Goal: Task Accomplishment & Management: Manage account settings

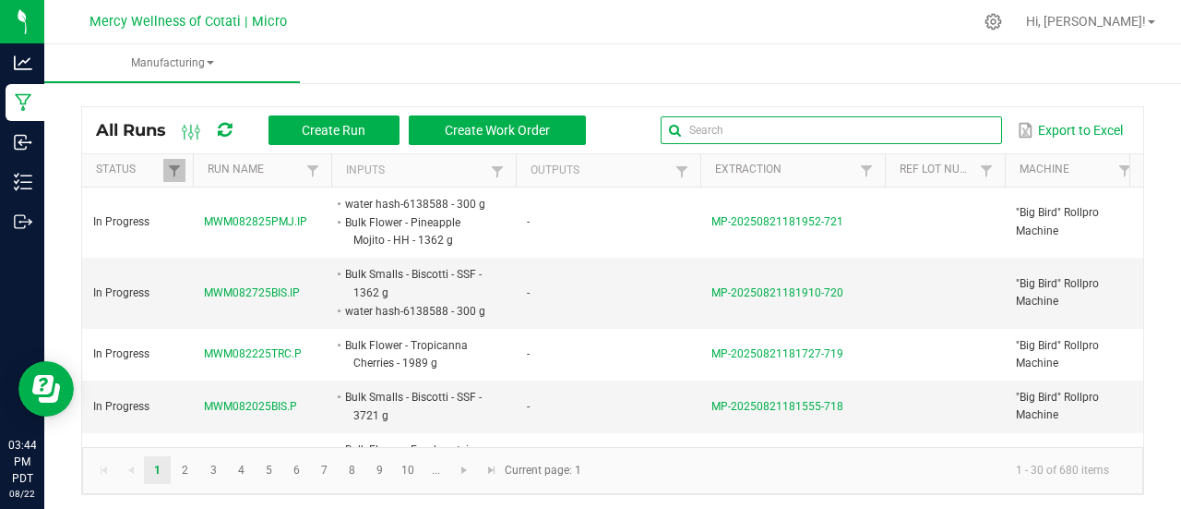
click at [934, 127] on input "text" at bounding box center [831, 130] width 341 height 28
paste input "MWM080725WMJ.IF"
type input "MWM080725WMJ.IF"
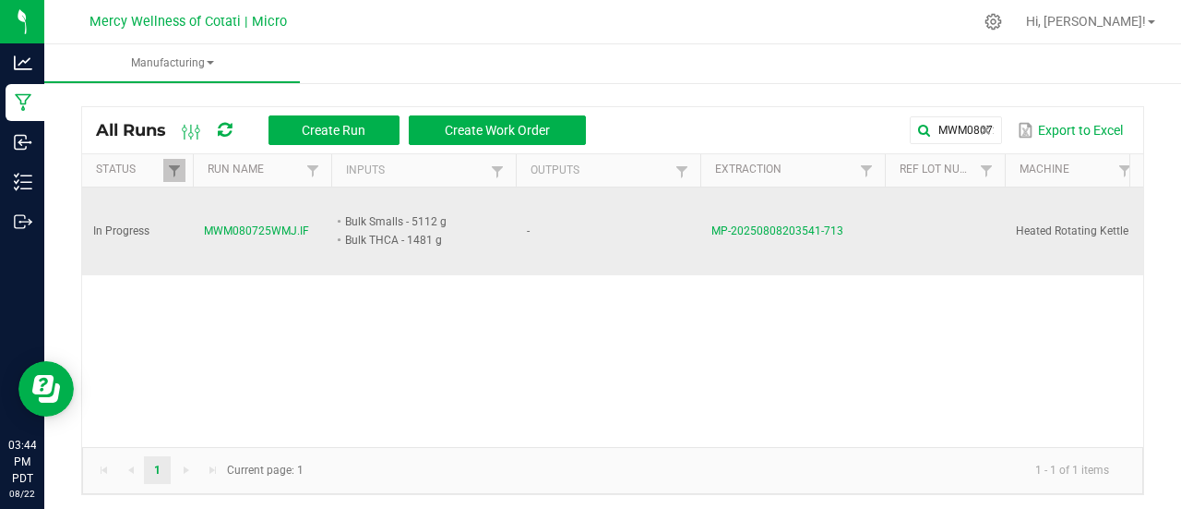
click at [263, 228] on span "MWM080725WMJ.IF" at bounding box center [256, 231] width 105 height 18
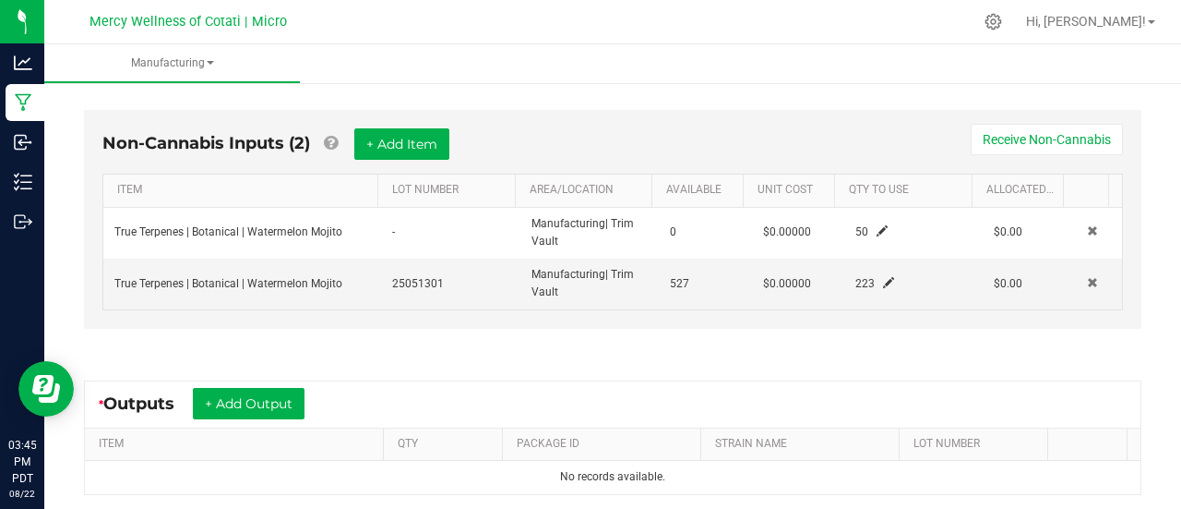
scroll to position [561, 0]
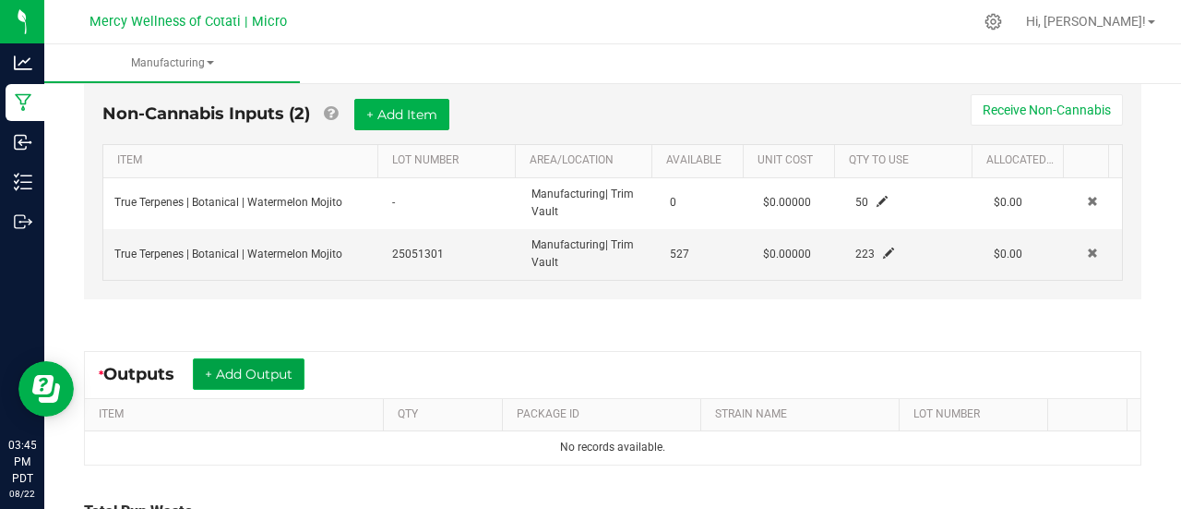
click at [272, 361] on button "+ Add Output" at bounding box center [249, 373] width 112 height 31
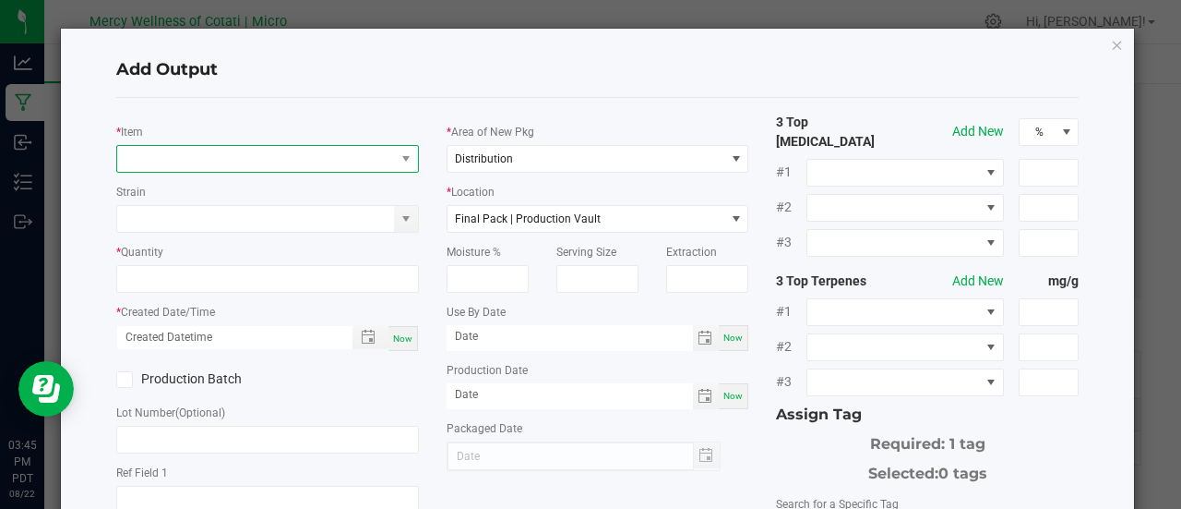
click at [284, 158] on span "NO DATA FOUND" at bounding box center [256, 159] width 278 height 26
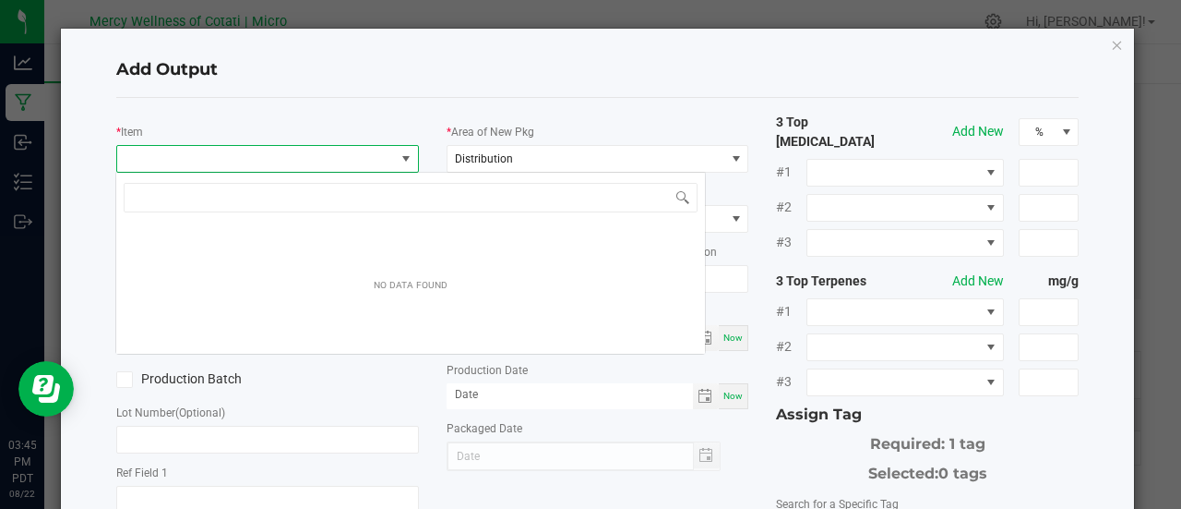
scroll to position [27, 298]
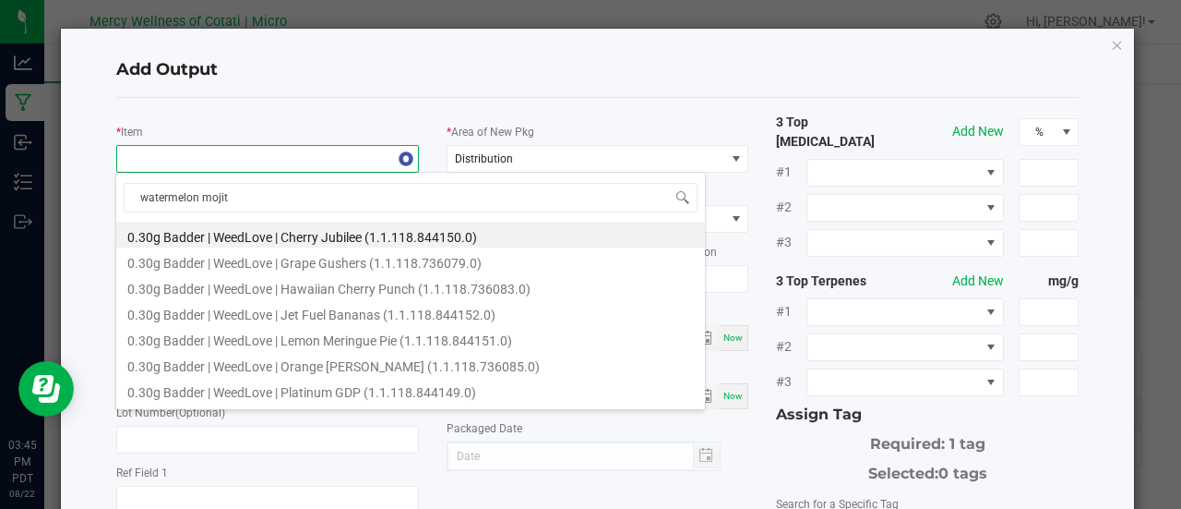
type input "watermelon mojito"
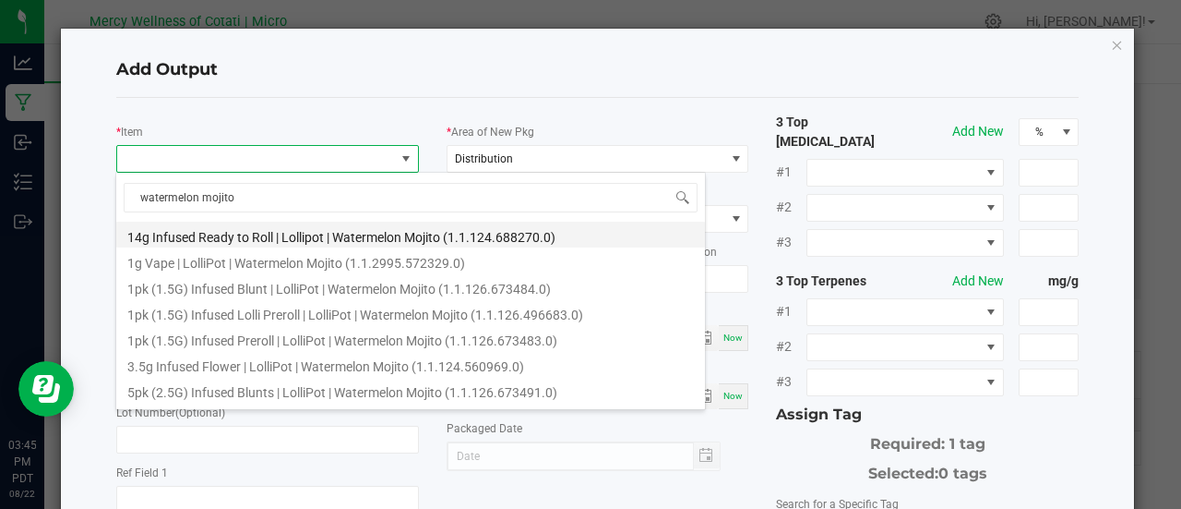
click at [274, 236] on li "14g Infused Ready to Roll | Lollipot | Watermelon Mojito (1.1.124.688270.0)" at bounding box center [410, 234] width 589 height 26
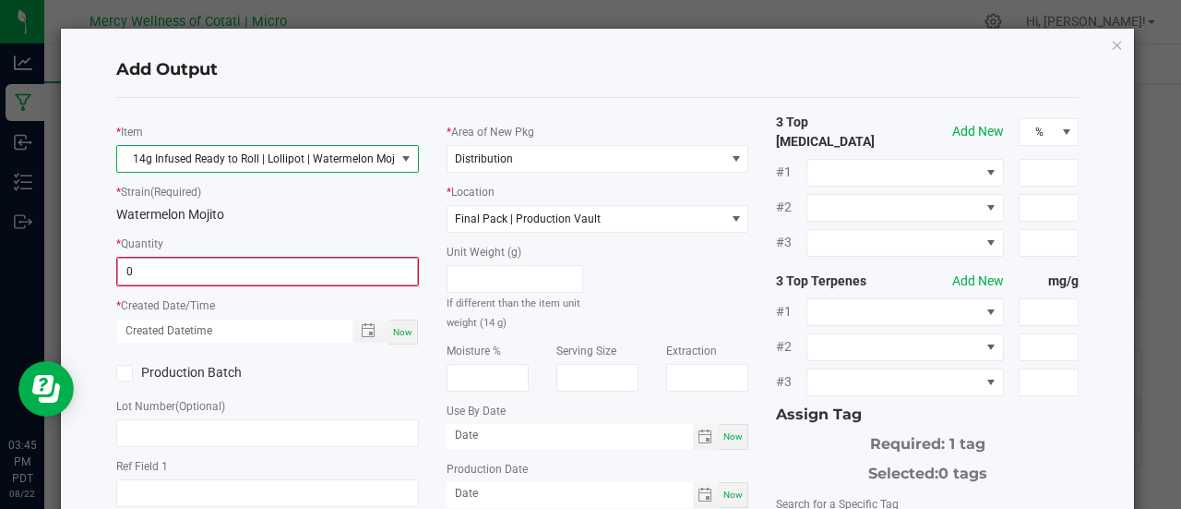
click at [277, 273] on input "0" at bounding box center [267, 271] width 299 height 26
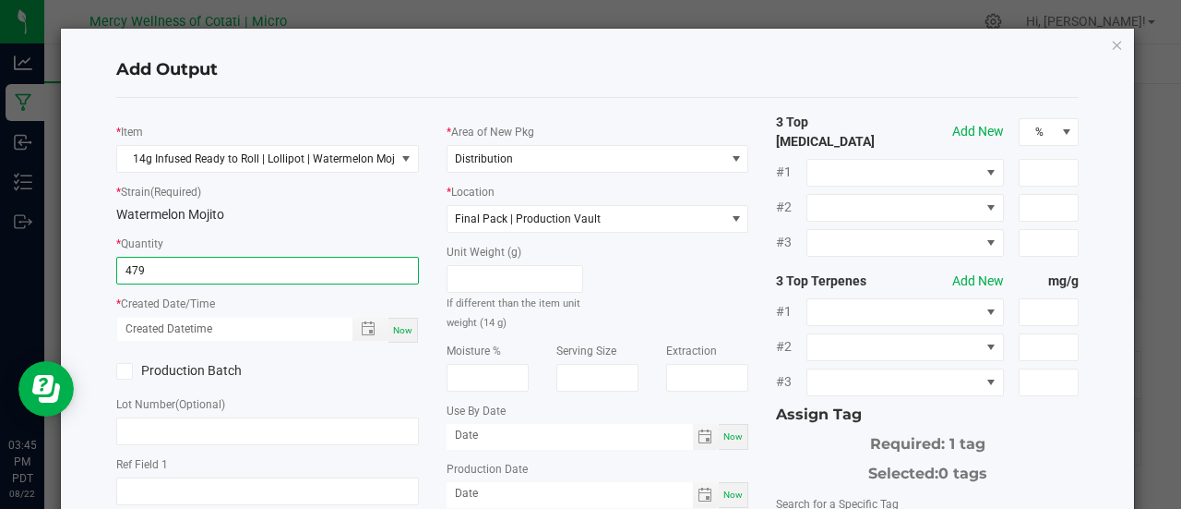
type input "479 ea"
click at [397, 326] on span "Now" at bounding box center [402, 330] width 19 height 10
type input "08/22/2025 3:45 PM"
type input "[DATE]"
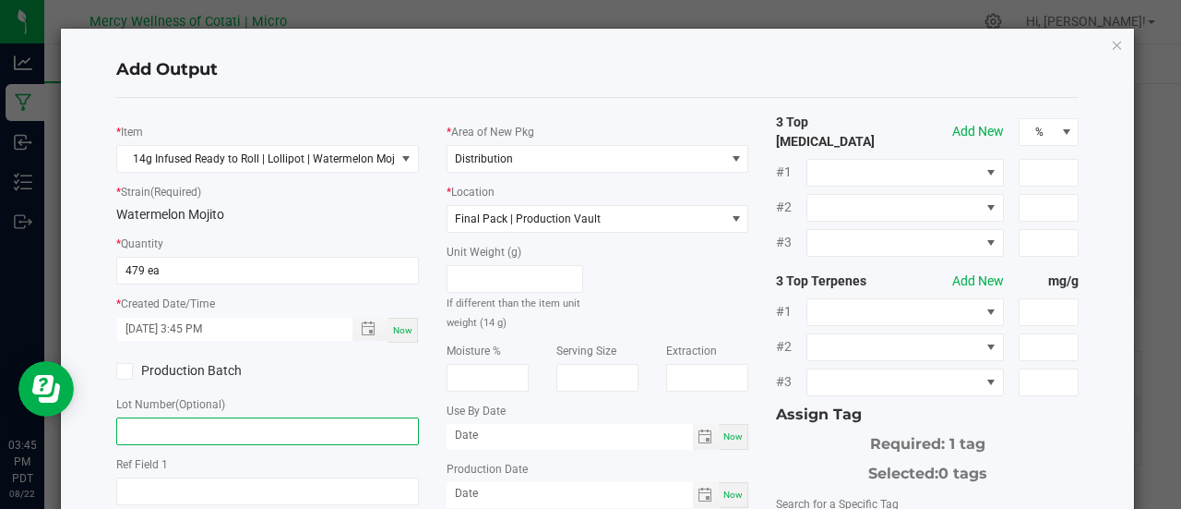
click at [262, 424] on input "text" at bounding box center [267, 431] width 303 height 28
paste input "MWM080725WMJ.IF"
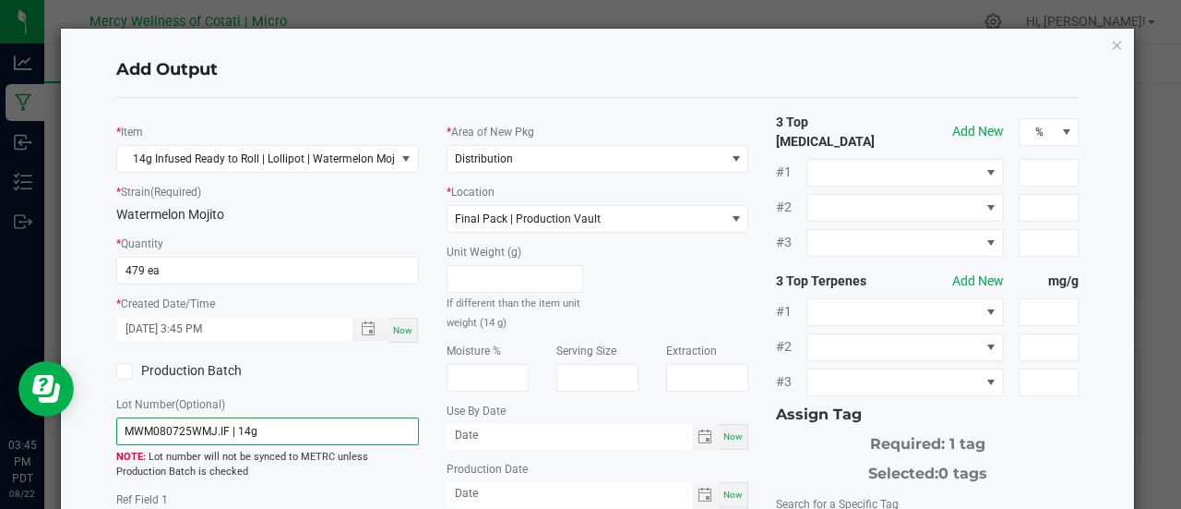
scroll to position [111, 0]
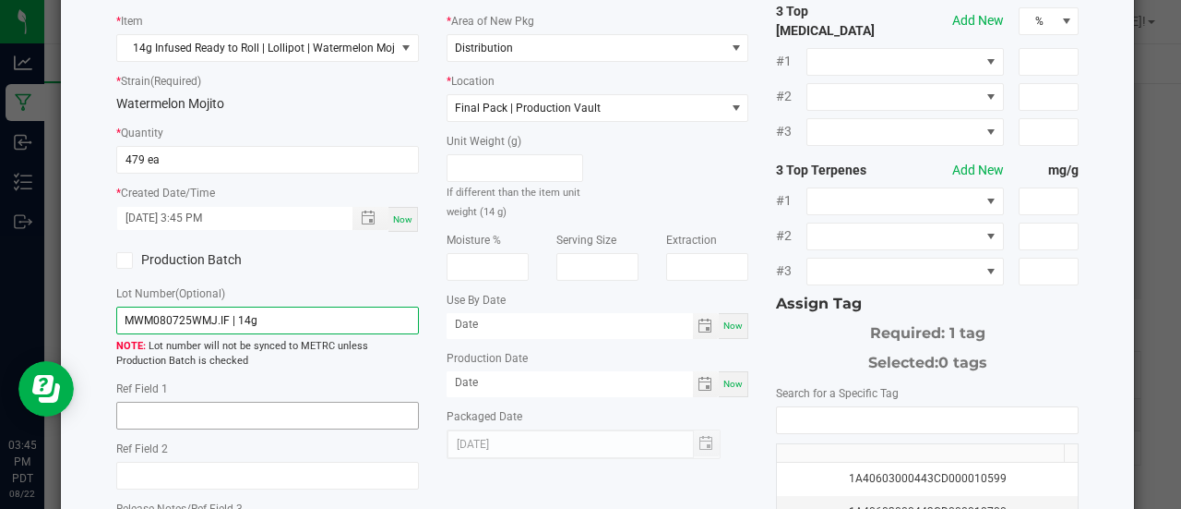
type input "MWM080725WMJ.IF | 14g"
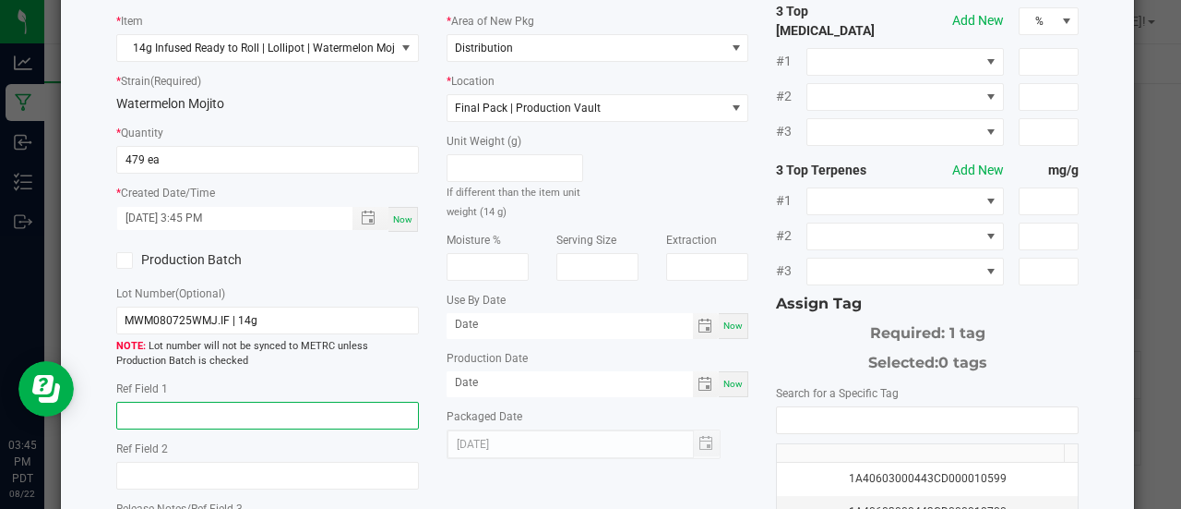
click at [259, 418] on input "text" at bounding box center [267, 415] width 303 height 28
type input "16"
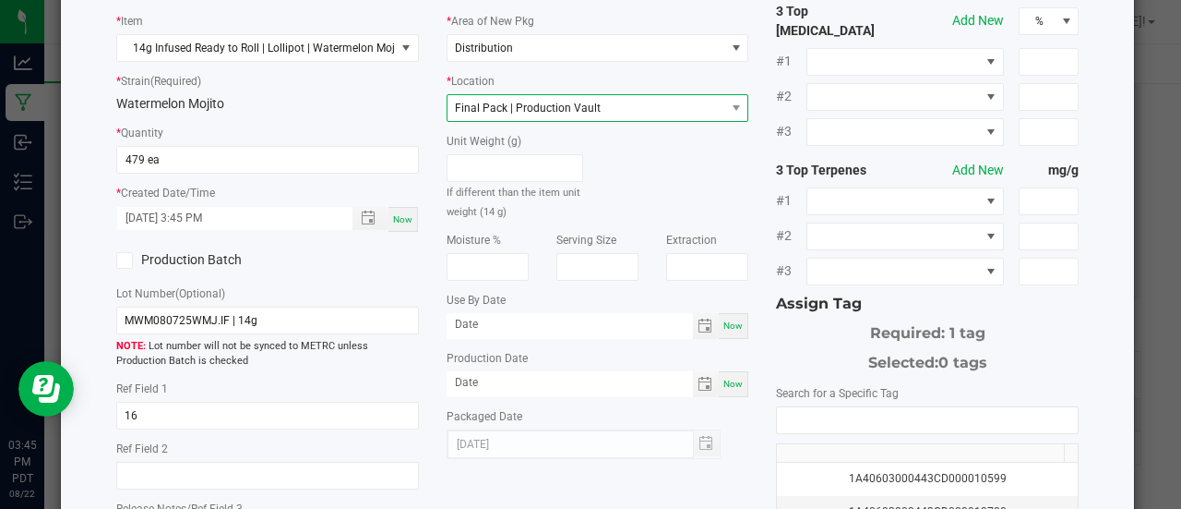
click at [615, 110] on span "Final Pack | Production Vault" at bounding box center [587, 108] width 278 height 26
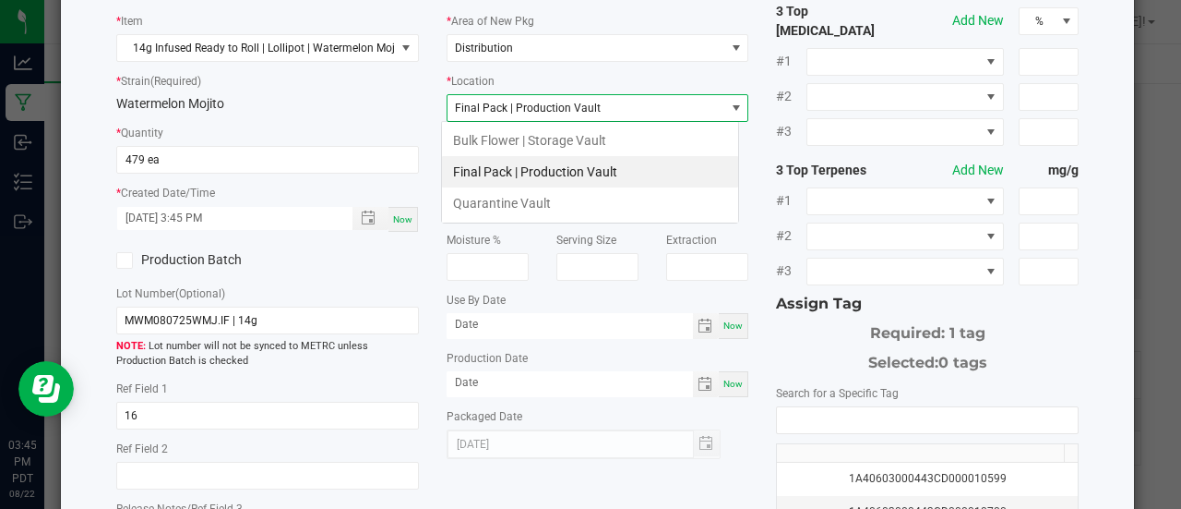
scroll to position [27, 298]
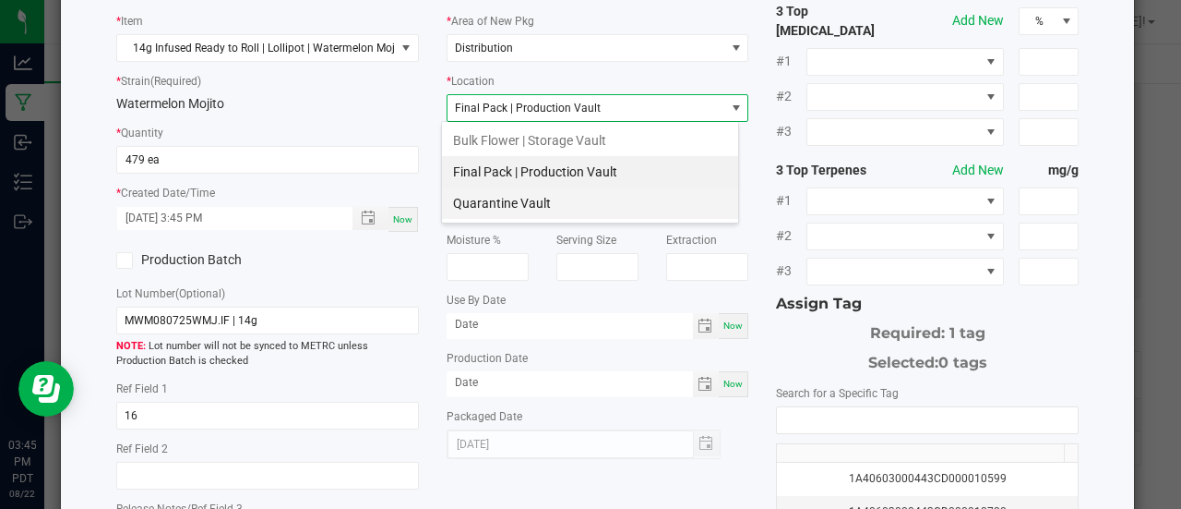
click at [585, 208] on li "Quarantine Vault" at bounding box center [590, 202] width 296 height 31
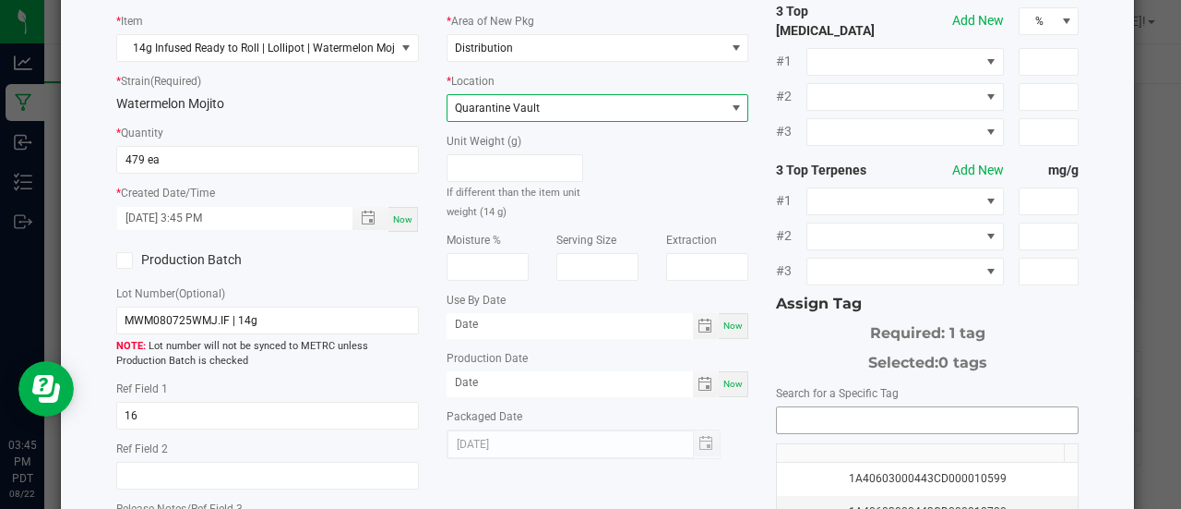
click at [787, 407] on input "NO DATA FOUND" at bounding box center [927, 420] width 301 height 26
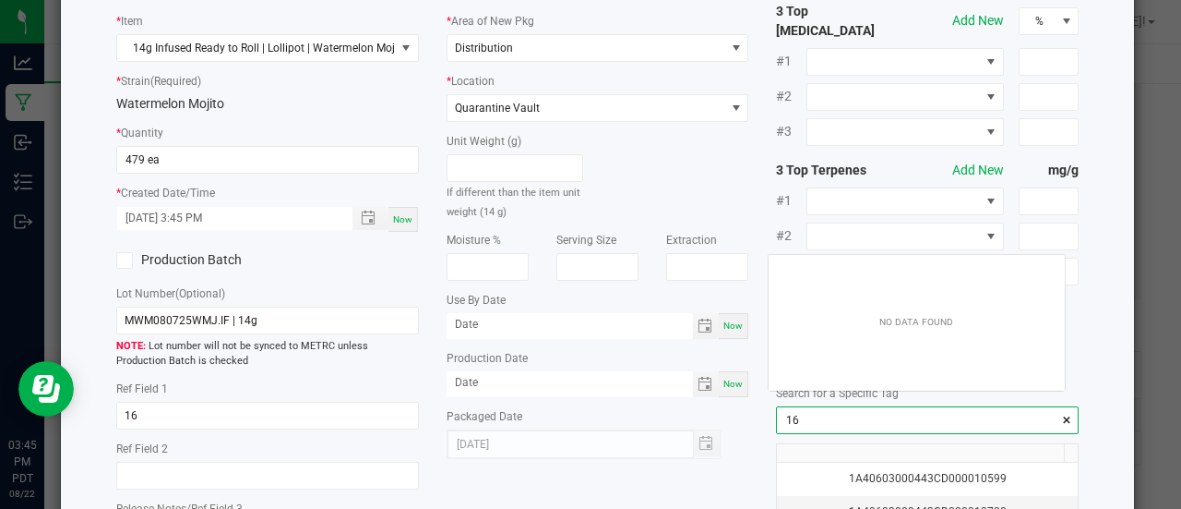
scroll to position [26, 297]
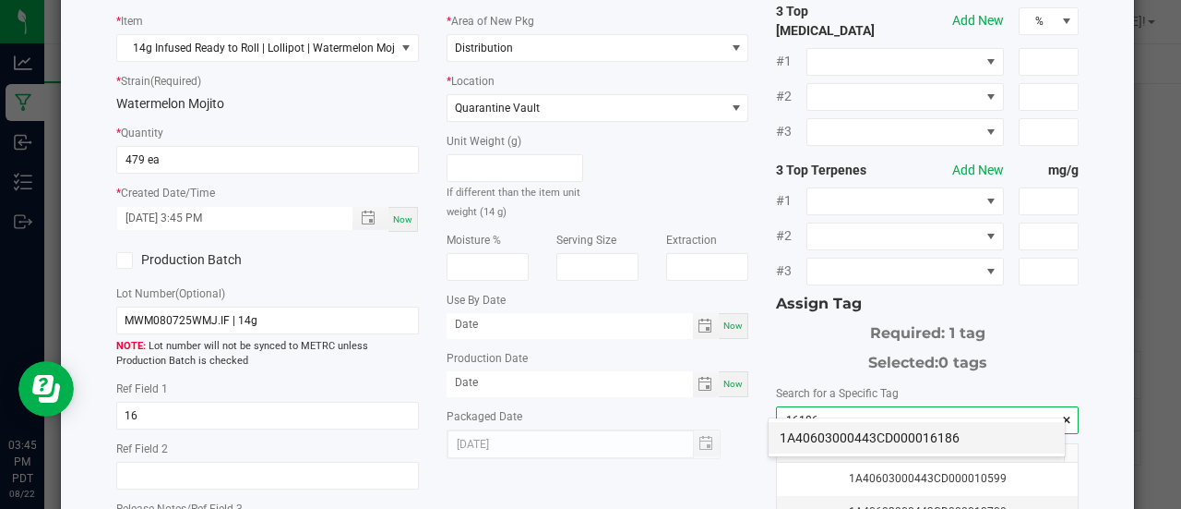
click at [844, 431] on li "1A40603000443CD000016186" at bounding box center [917, 437] width 296 height 31
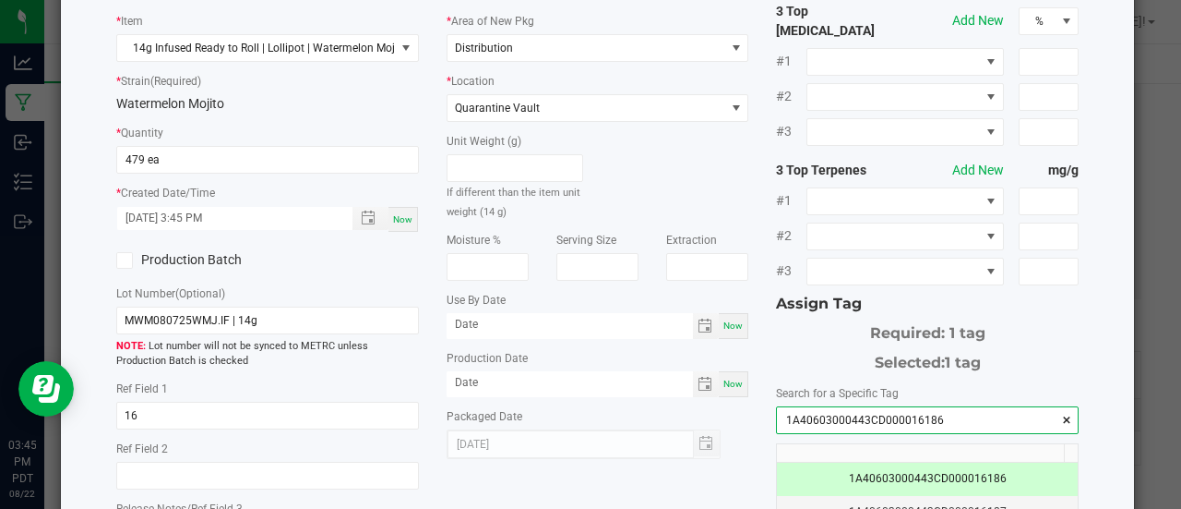
scroll to position [366, 0]
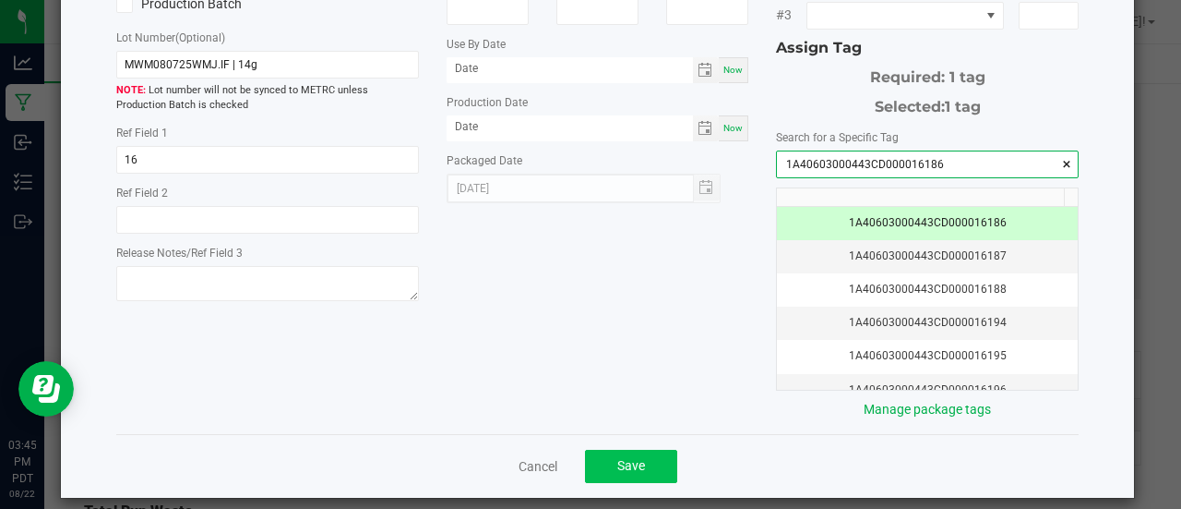
type input "1A40603000443CD000016186"
click at [628, 449] on button "Save" at bounding box center [631, 465] width 92 height 33
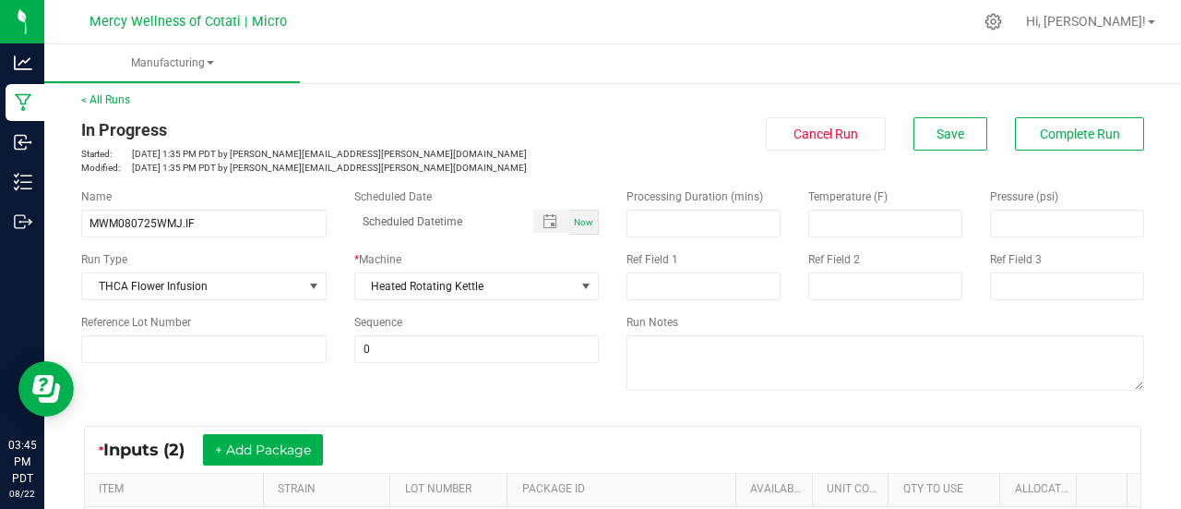
scroll to position [5, 0]
click at [937, 125] on button "Save" at bounding box center [951, 134] width 74 height 33
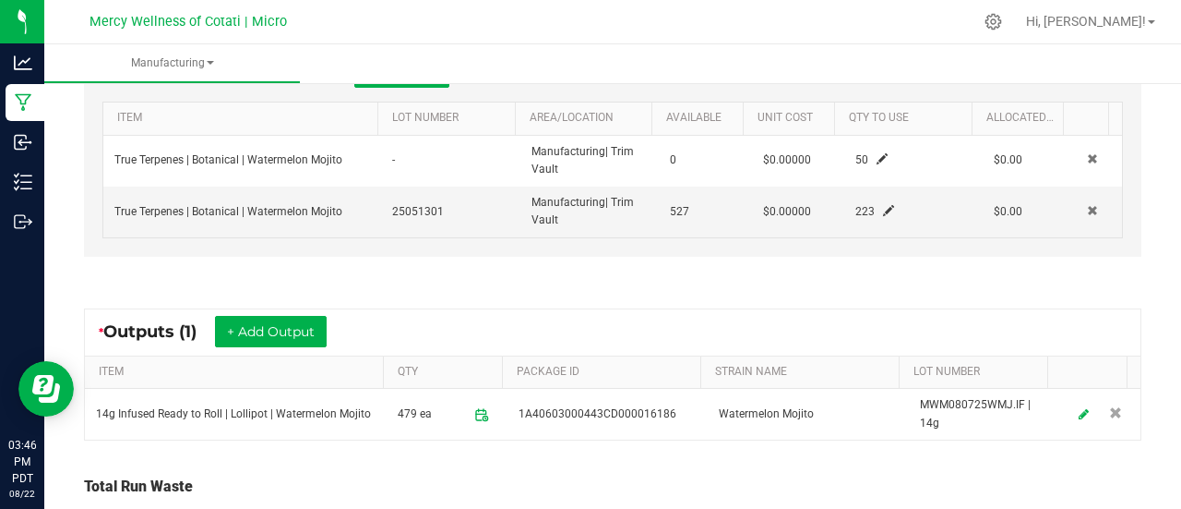
scroll to position [737, 0]
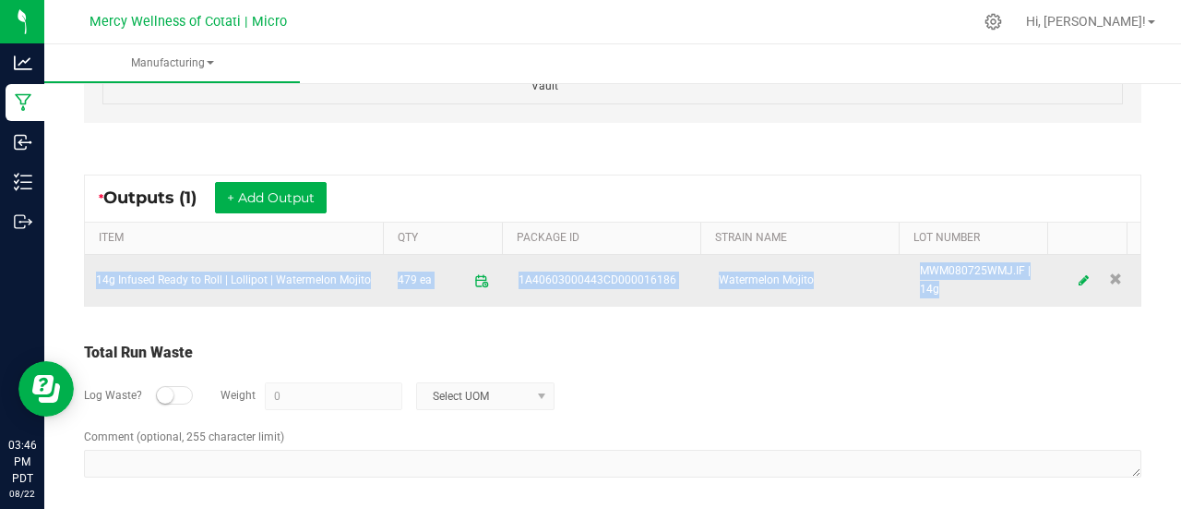
drag, startPoint x: 88, startPoint y: 266, endPoint x: 923, endPoint y: 289, distance: 835.5
click at [923, 289] on tr "14g Infused Ready to Roll | Lollipot | Watermelon Mojito 479 ea 1A40603000443CD…" at bounding box center [613, 280] width 1056 height 50
copy tr "14g Infused Ready to Roll | Lollipot | Watermelon Mojito 479 ea 1A40603000443CD…"
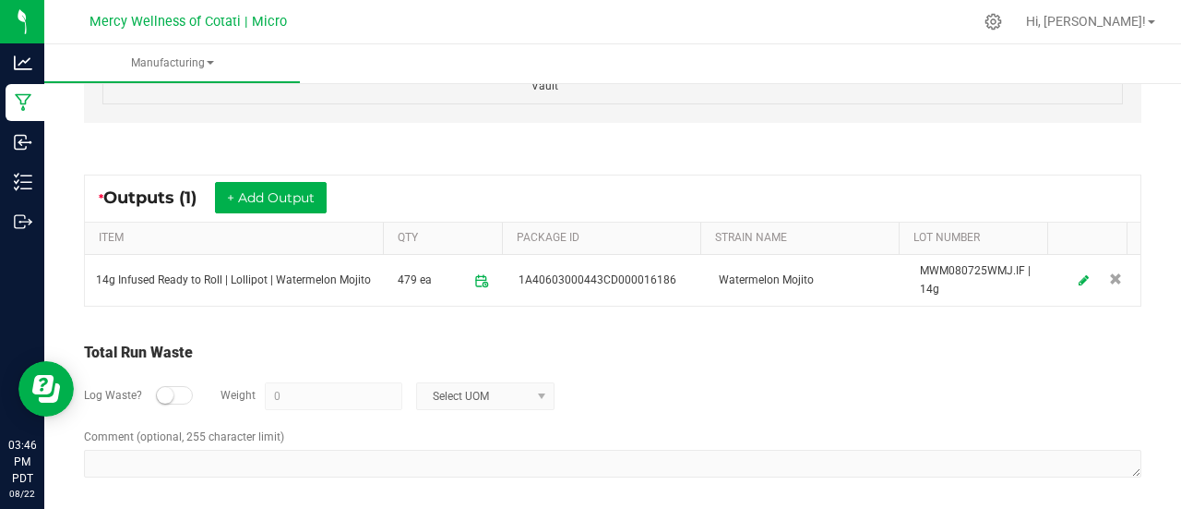
click at [571, 323] on div "Total Run Waste Log Waste? Weight 0 Select UOM Comment (optional, 255 character…" at bounding box center [612, 410] width 1091 height 175
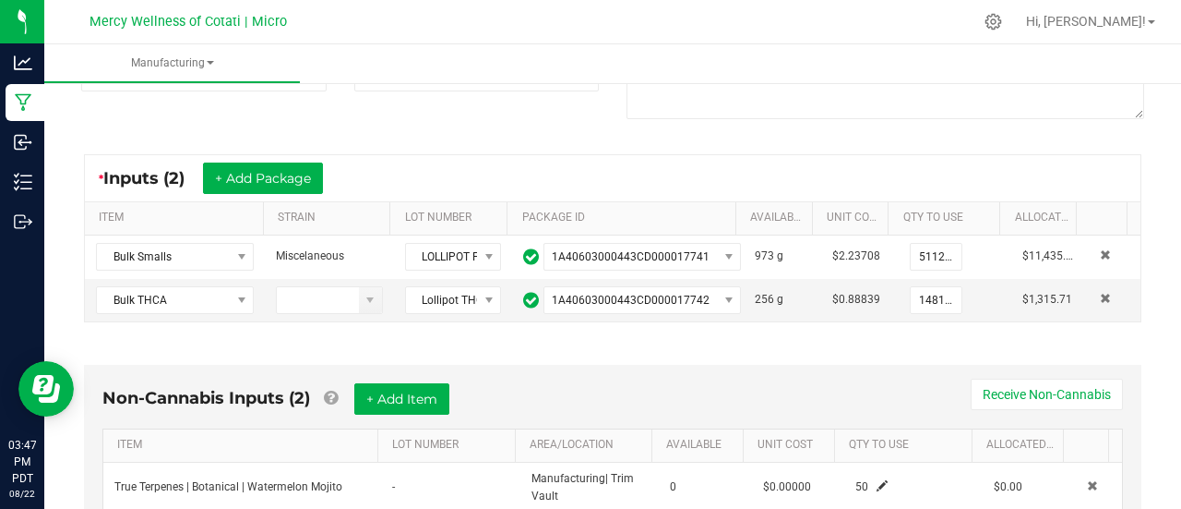
scroll to position [0, 0]
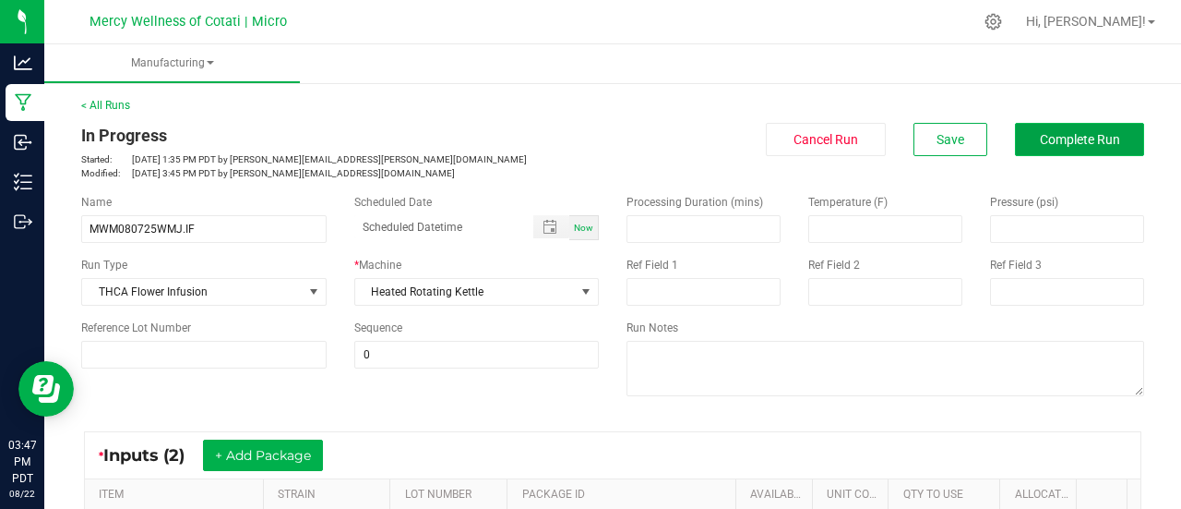
click at [1074, 136] on span "Complete Run" at bounding box center [1080, 139] width 80 height 15
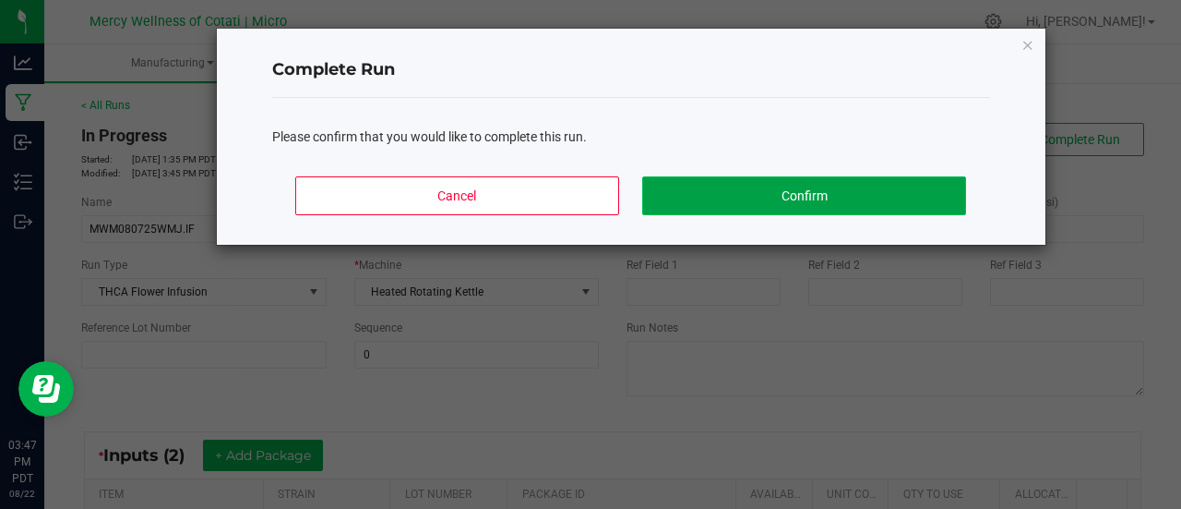
click at [833, 195] on button "Confirm" at bounding box center [803, 195] width 323 height 39
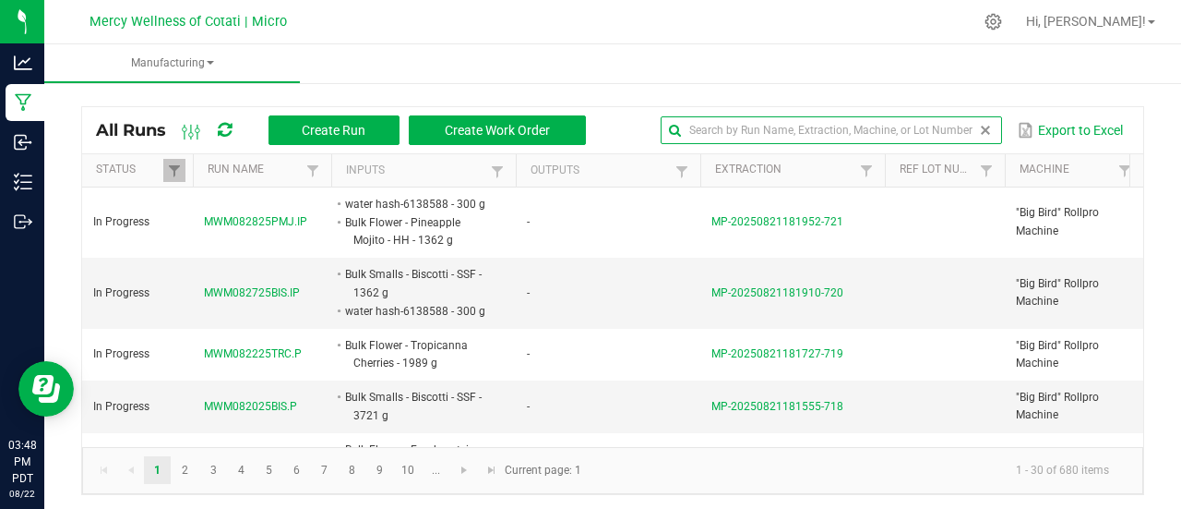
click at [927, 140] on input "text" at bounding box center [831, 130] width 341 height 28
paste input "MWM080825PIN.IF"
type input "MWM080825PIN.IF"
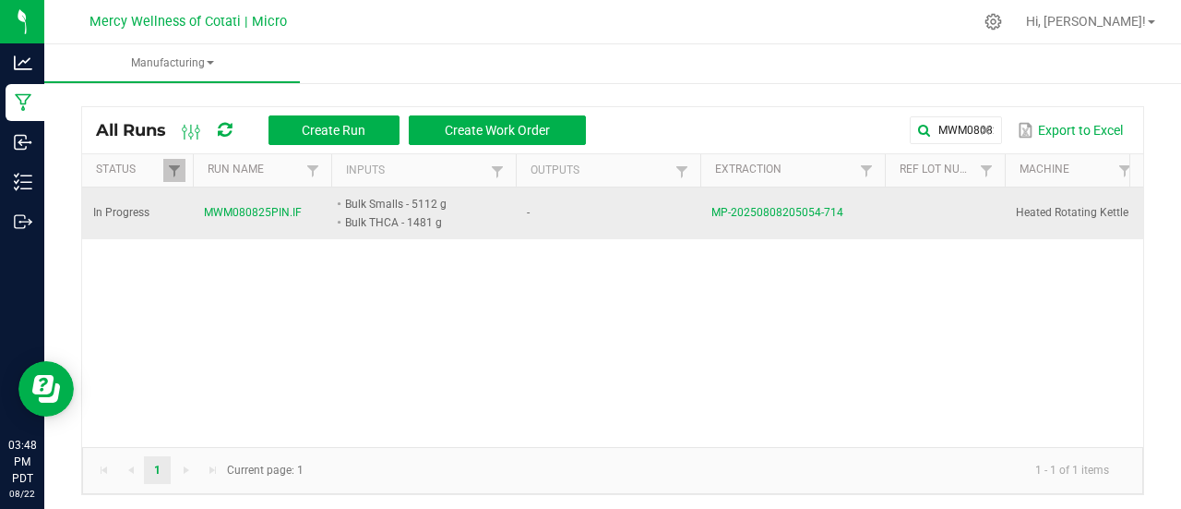
click at [275, 206] on span "MWM080825PIN.IF" at bounding box center [253, 213] width 98 height 18
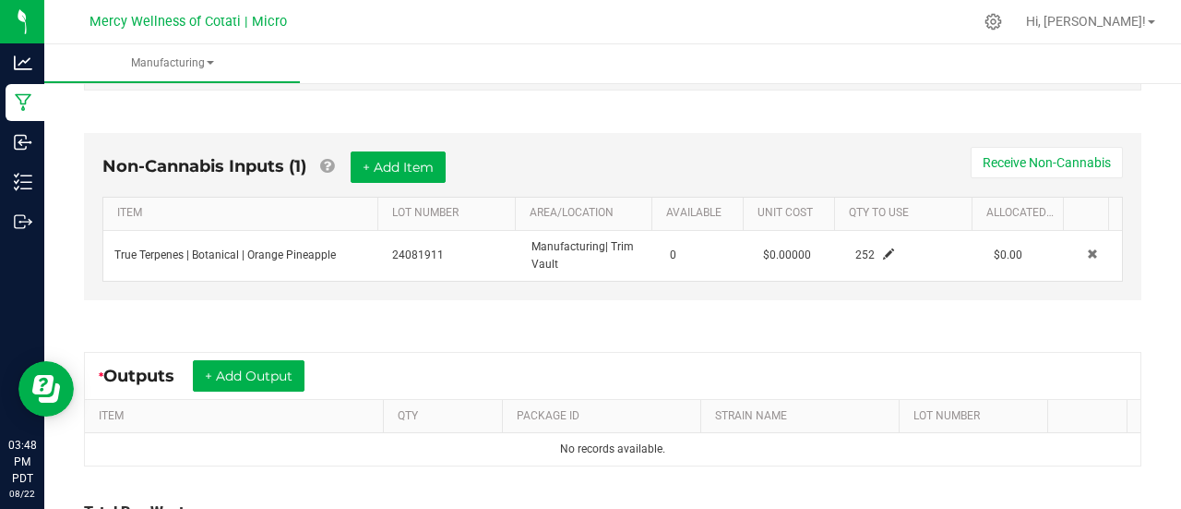
scroll to position [669, 0]
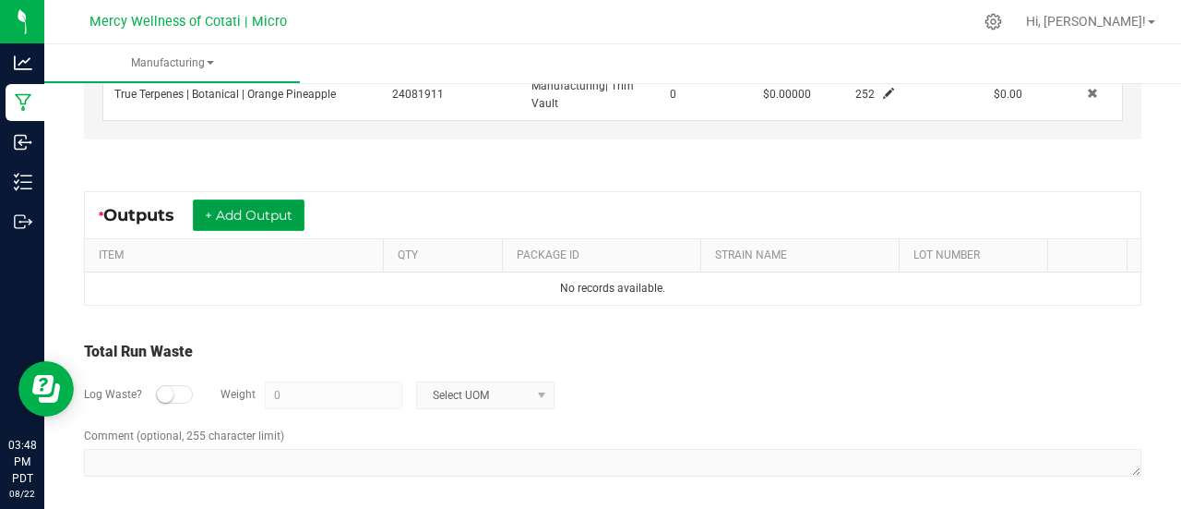
click at [266, 210] on button "+ Add Output" at bounding box center [249, 214] width 112 height 31
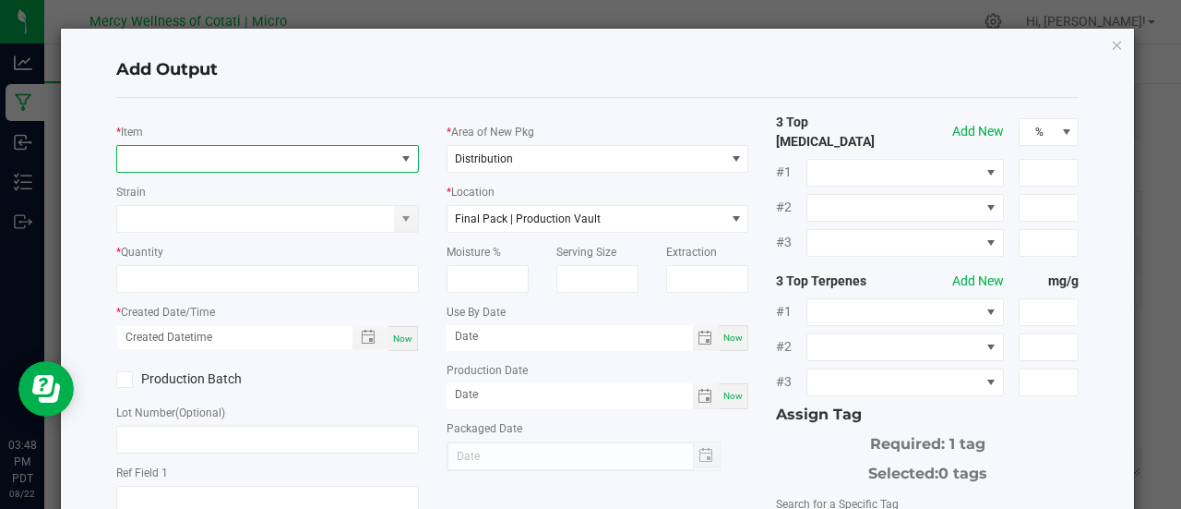
click at [221, 162] on span "NO DATA FOUND" at bounding box center [256, 159] width 278 height 26
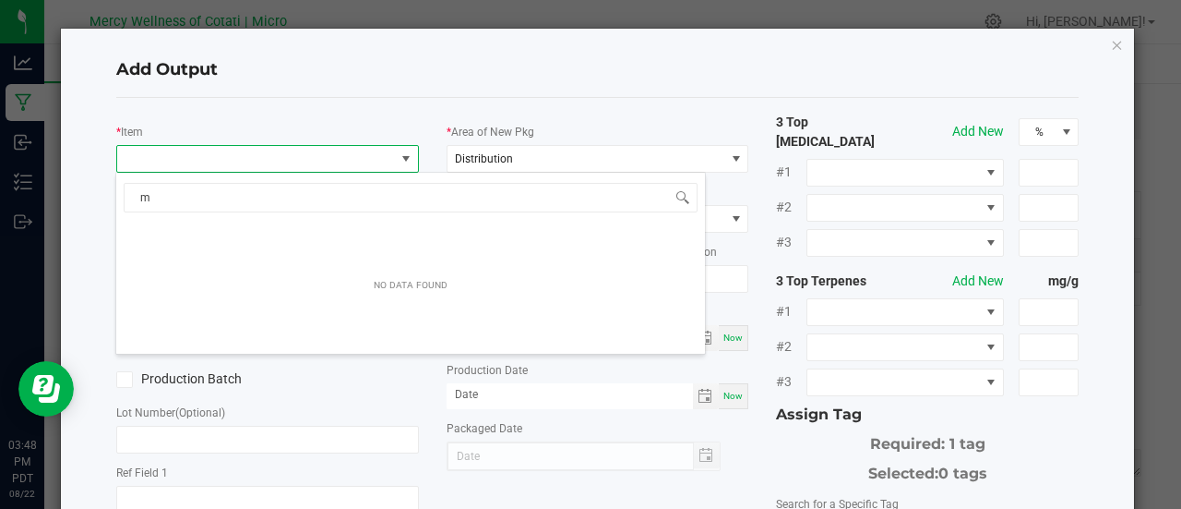
scroll to position [27, 298]
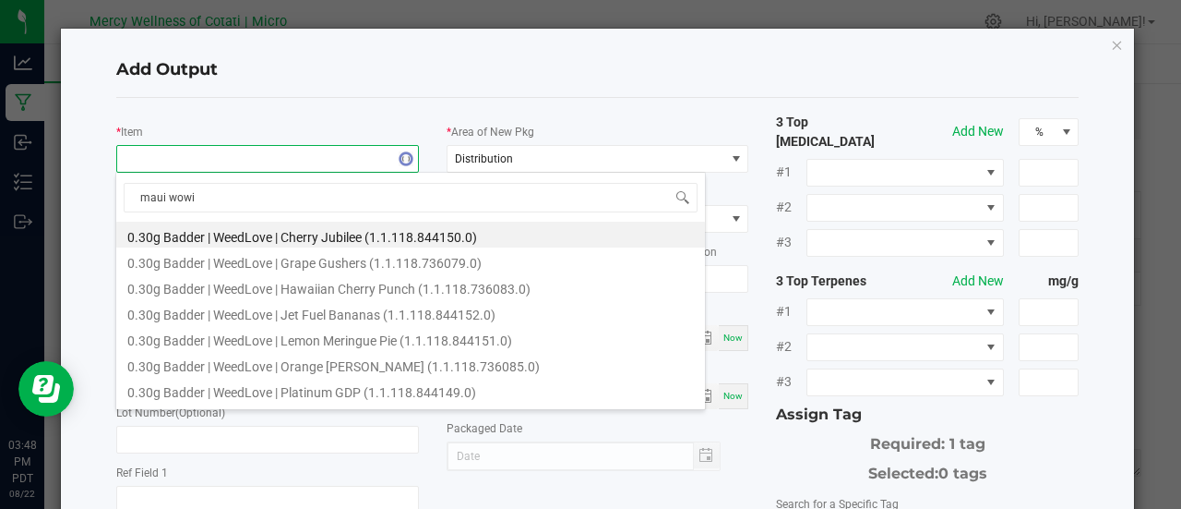
type input "maui wowie"
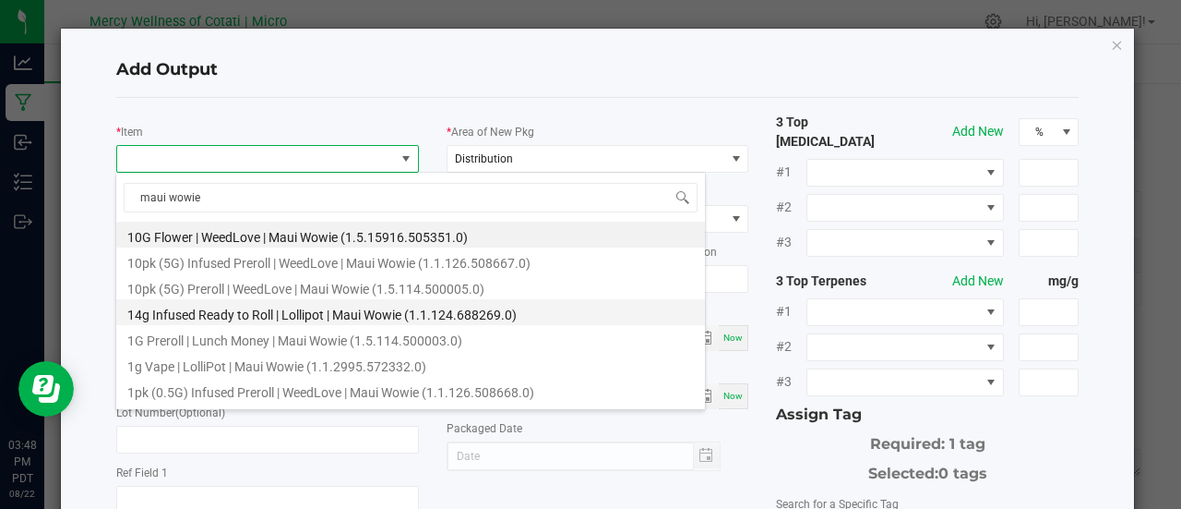
click at [251, 309] on li "14g Infused Ready to Roll | Lollipot | Maui Wowie (1.1.124.688269.0)" at bounding box center [410, 312] width 589 height 26
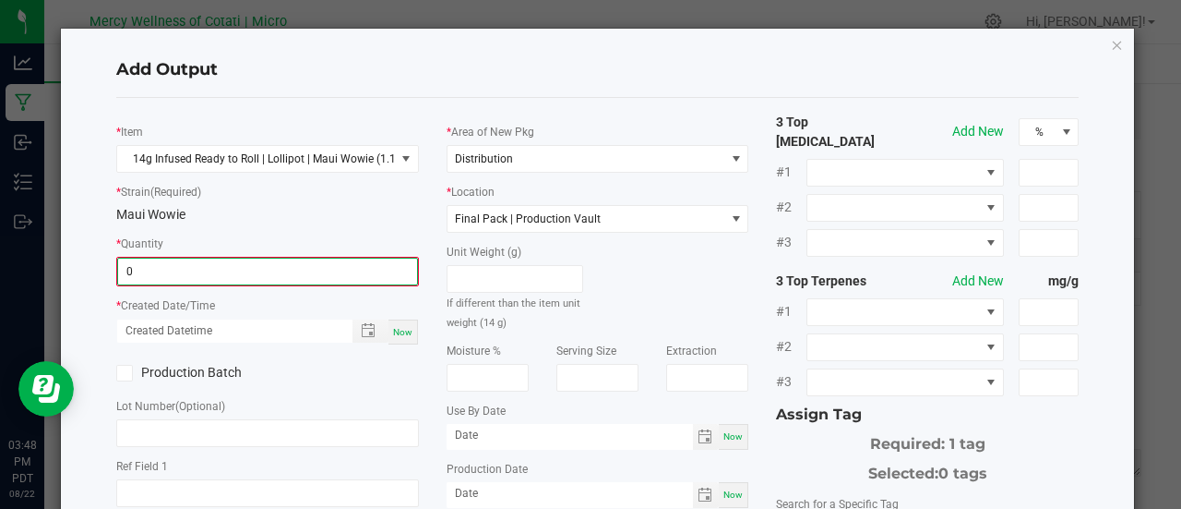
click at [317, 263] on input "0" at bounding box center [267, 271] width 299 height 26
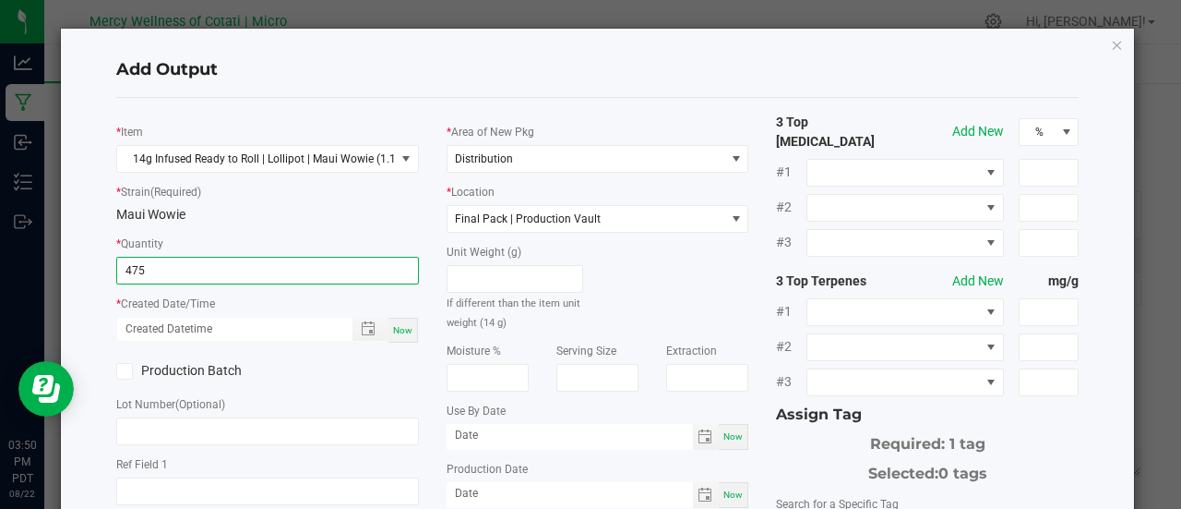
type input "475 ea"
click at [389, 329] on div "Now" at bounding box center [404, 329] width 30 height 25
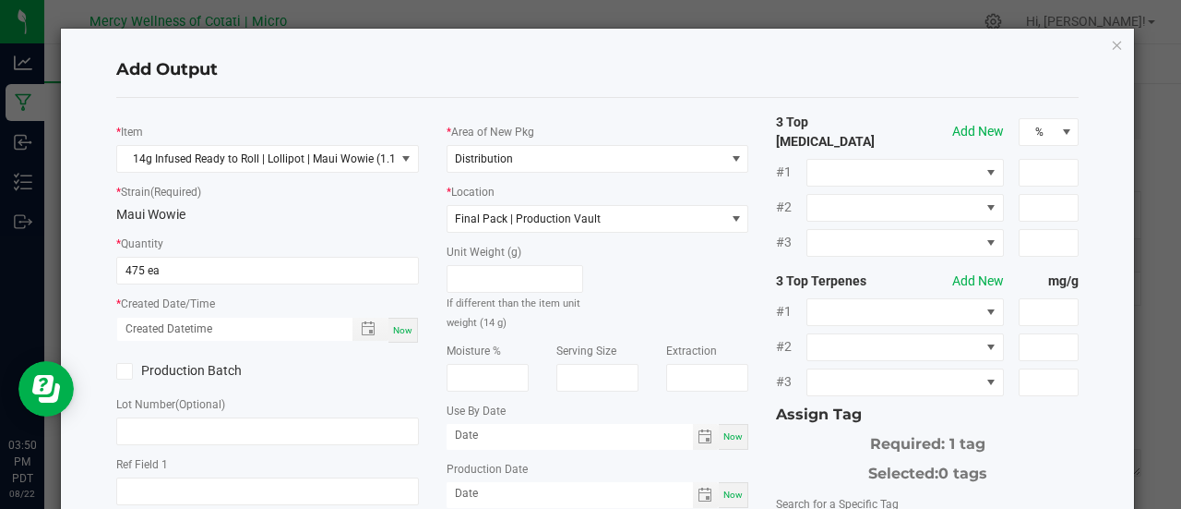
type input "08/22/2025 3:50 PM"
type input "[DATE]"
click at [187, 431] on input "text" at bounding box center [267, 431] width 303 height 28
paste input "MWM080825PIN.IF"
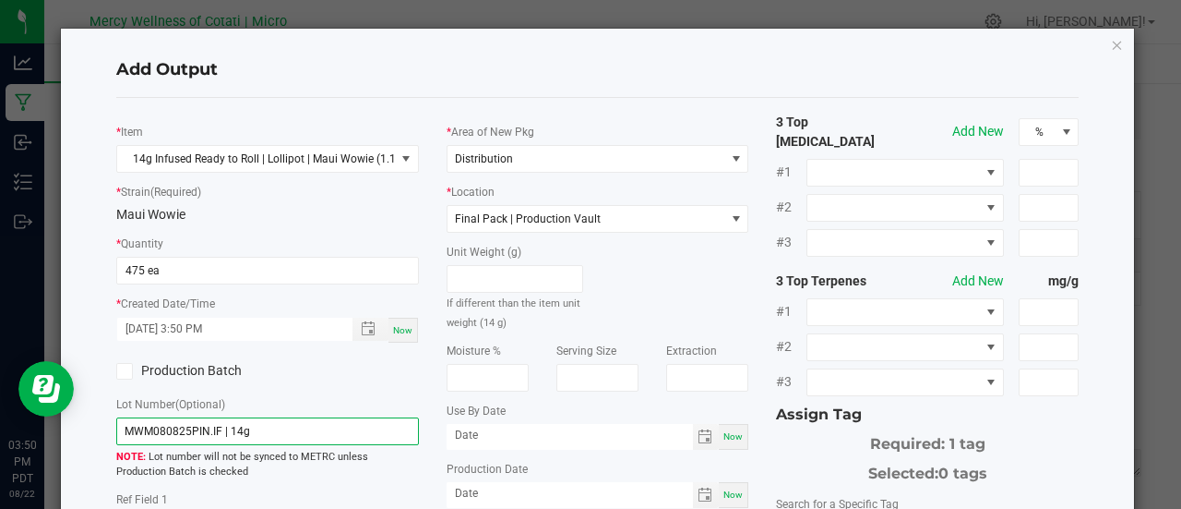
scroll to position [149, 0]
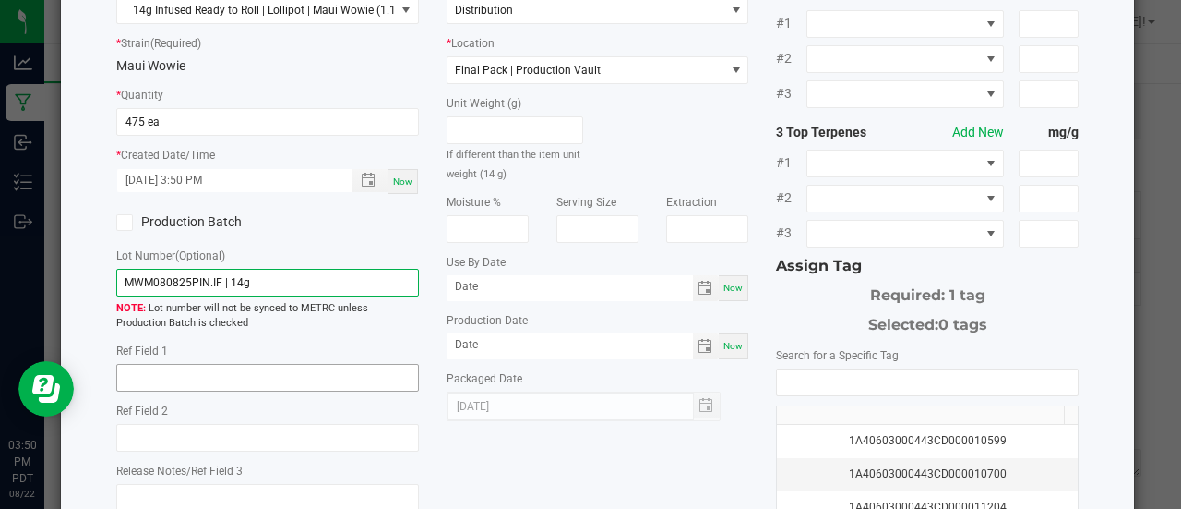
type input "MWM080825PIN.IF | 14g"
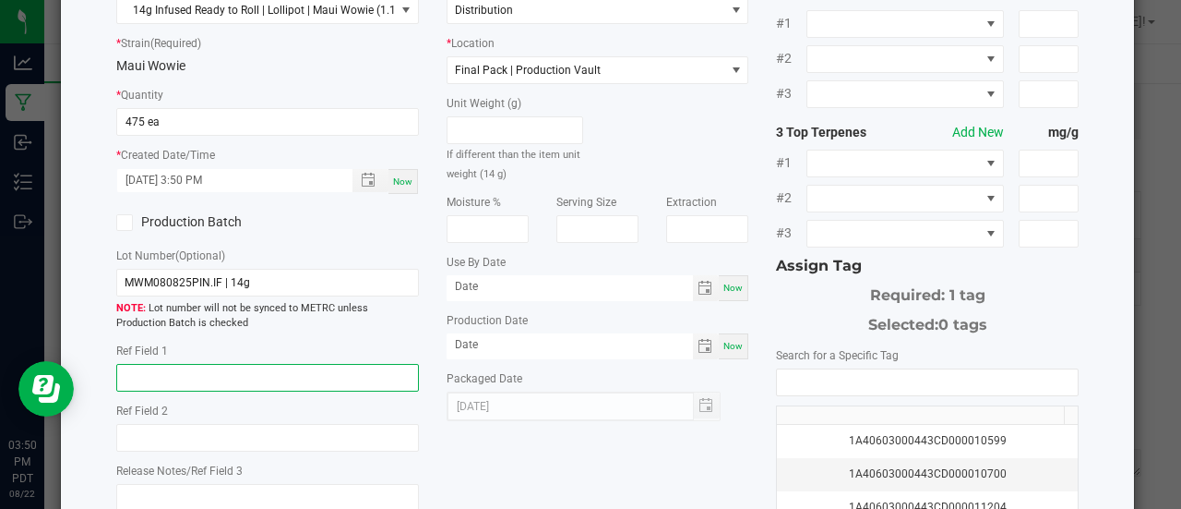
click at [185, 376] on input "text" at bounding box center [267, 378] width 303 height 28
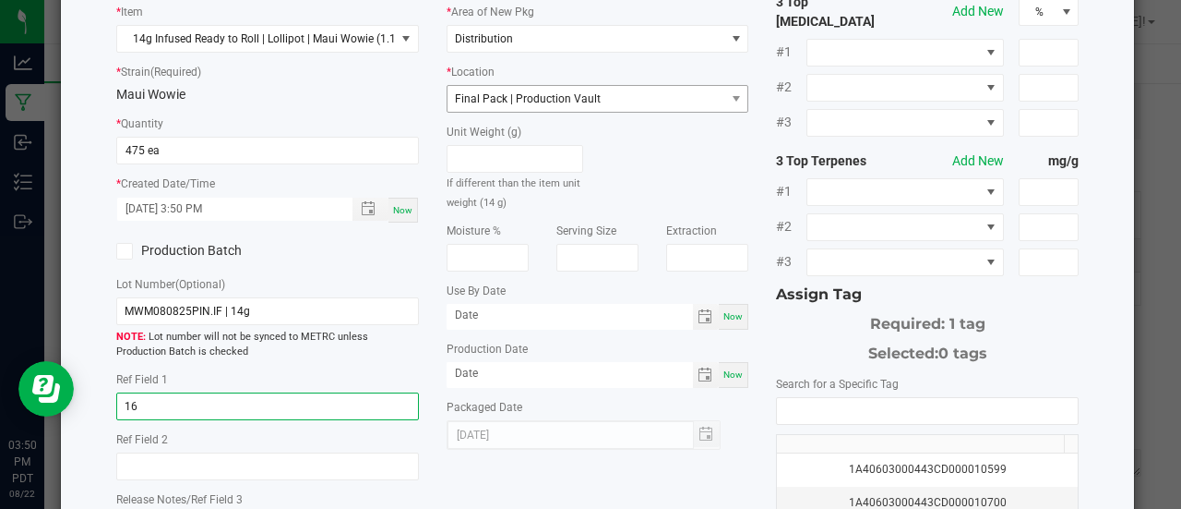
type input "16"
click at [597, 111] on span "Final Pack | Production Vault" at bounding box center [587, 99] width 278 height 26
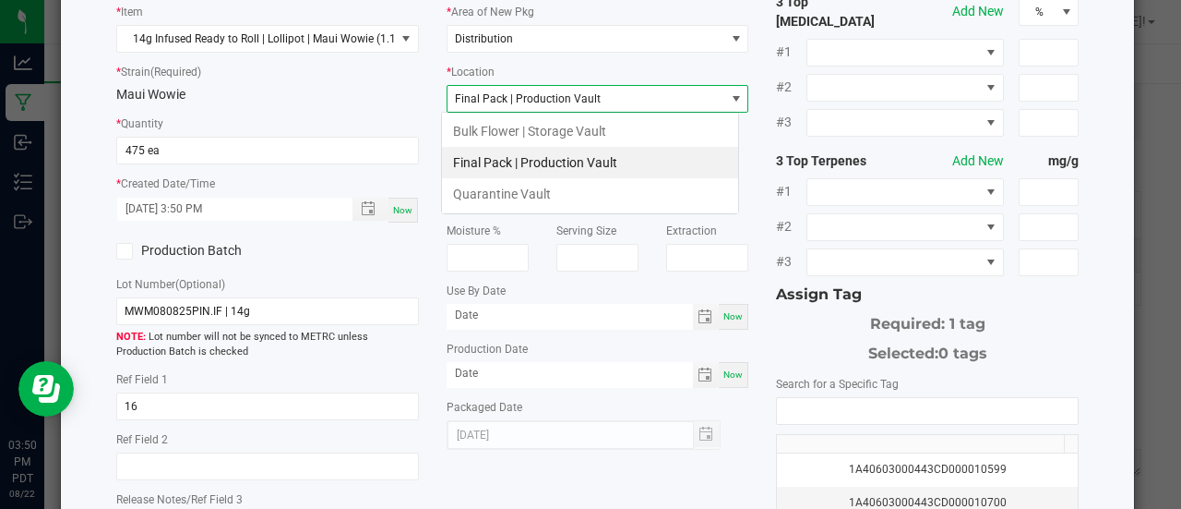
scroll to position [27, 298]
click at [585, 183] on li "Quarantine Vault" at bounding box center [590, 193] width 296 height 31
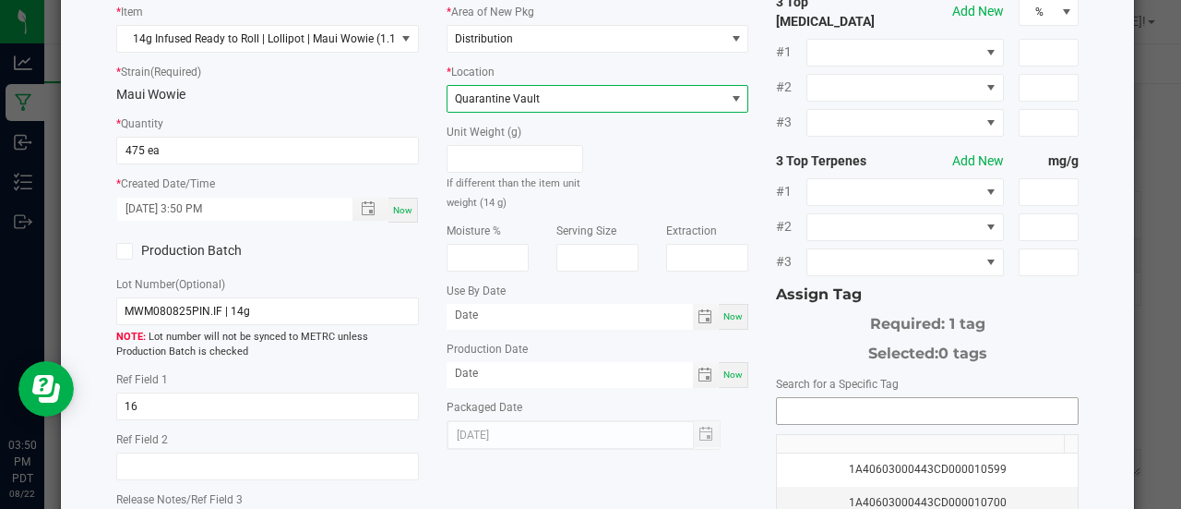
click at [845, 398] on input "NO DATA FOUND" at bounding box center [927, 411] width 301 height 26
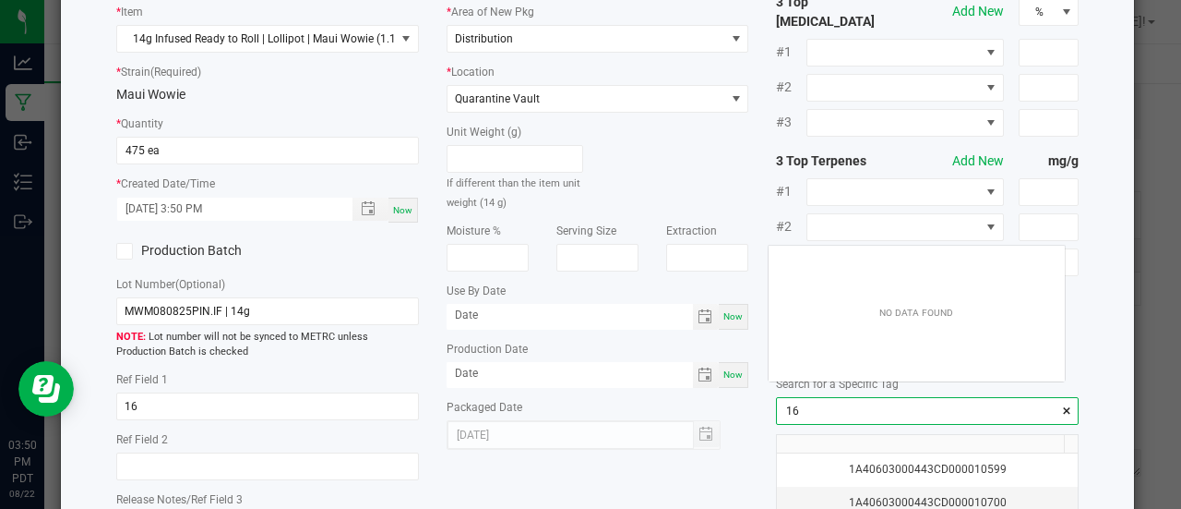
scroll to position [26, 297]
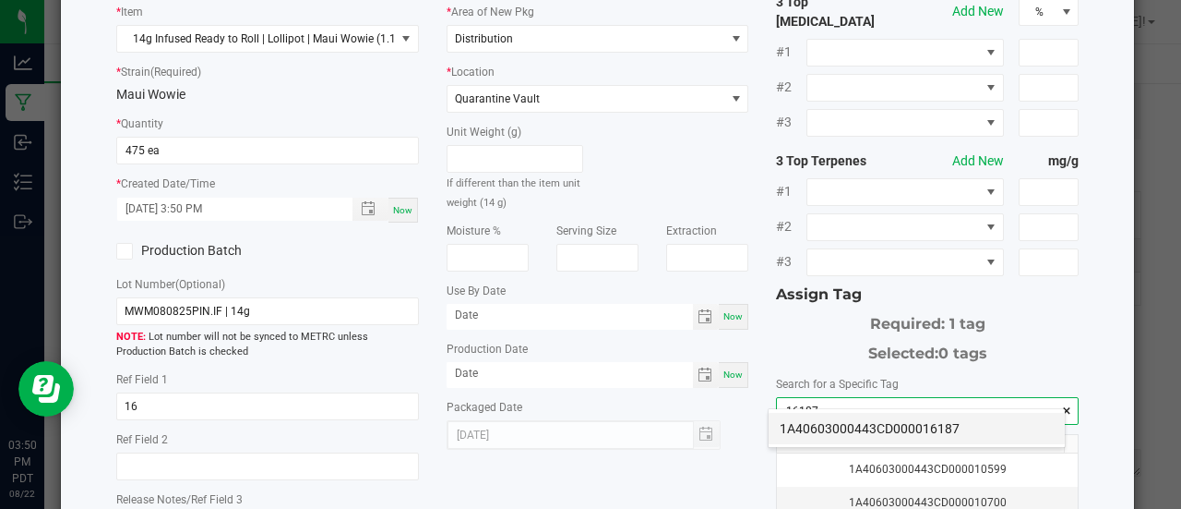
click at [913, 429] on li "1A40603000443CD000016187" at bounding box center [917, 428] width 296 height 31
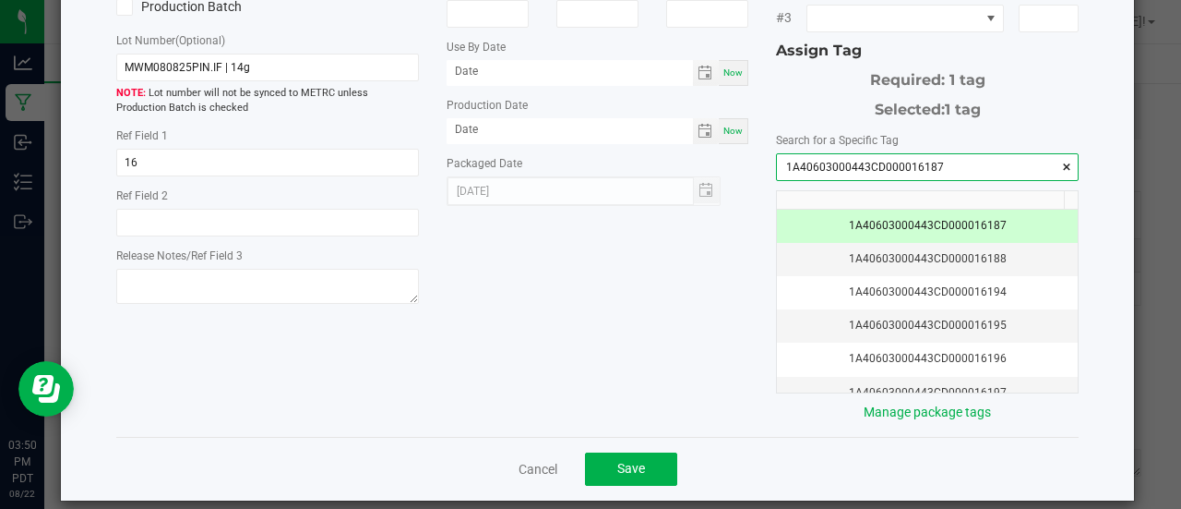
scroll to position [366, 0]
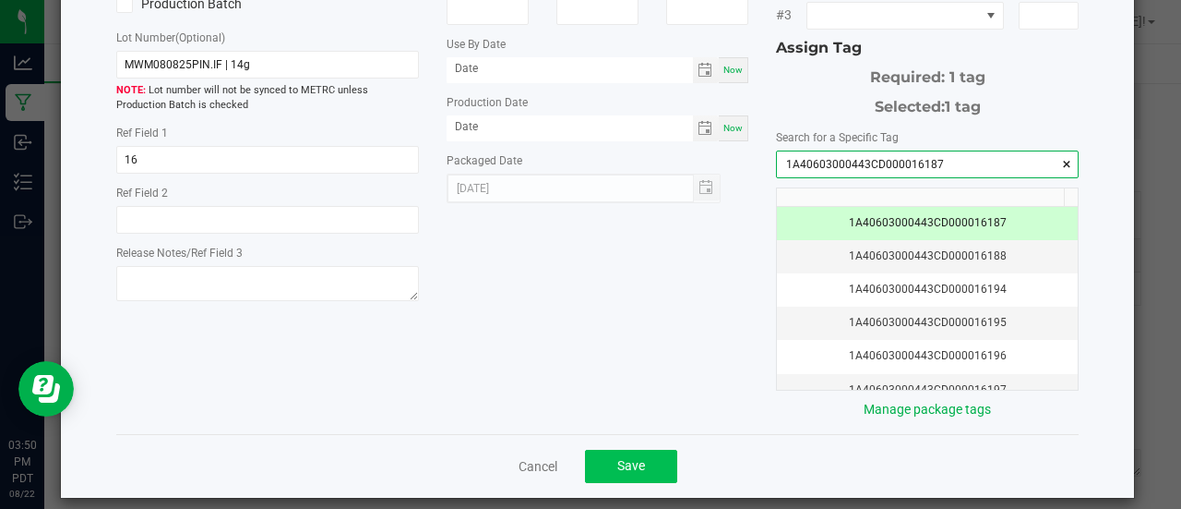
type input "1A40603000443CD000016187"
click at [637, 458] on span "Save" at bounding box center [631, 465] width 28 height 15
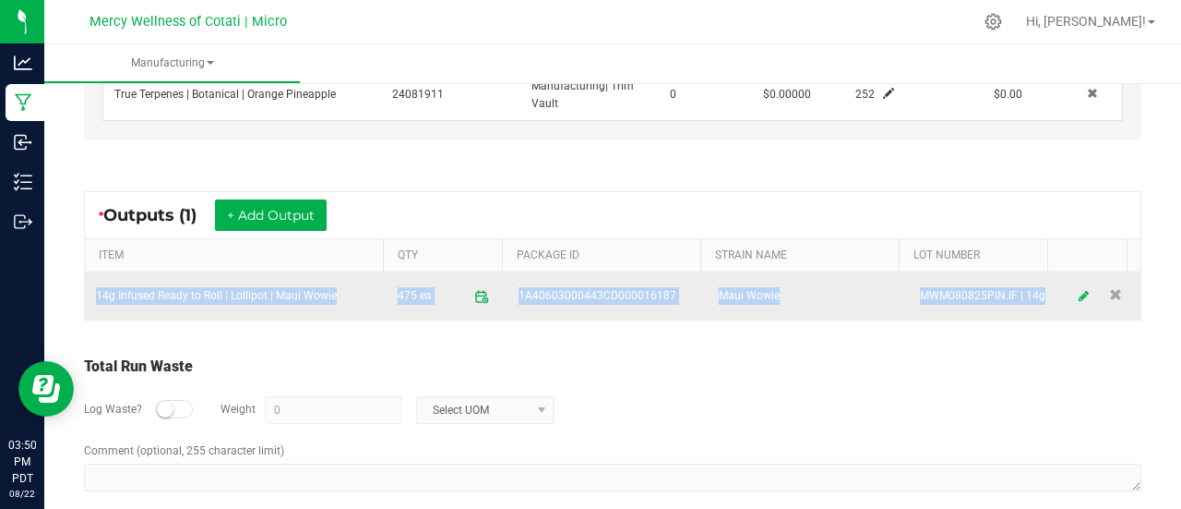
drag, startPoint x: 92, startPoint y: 286, endPoint x: 1034, endPoint y: 293, distance: 941.4
click at [1034, 293] on tr "14g Infused Ready to Roll | Lollipot | Maui Wowie 475 ea 1A40603000443CD0000161…" at bounding box center [613, 295] width 1056 height 47
copy tr "14g Infused Ready to Roll | Lollipot | Maui Wowie 475 ea 1A40603000443CD0000161…"
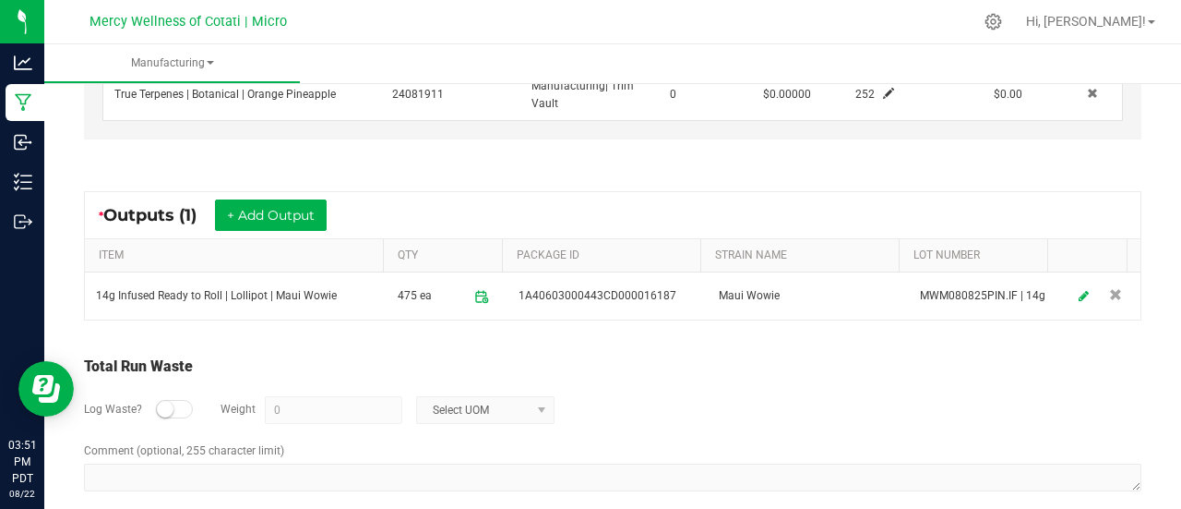
click at [644, 192] on div "* Outputs (1) + Add Output" at bounding box center [613, 215] width 1056 height 46
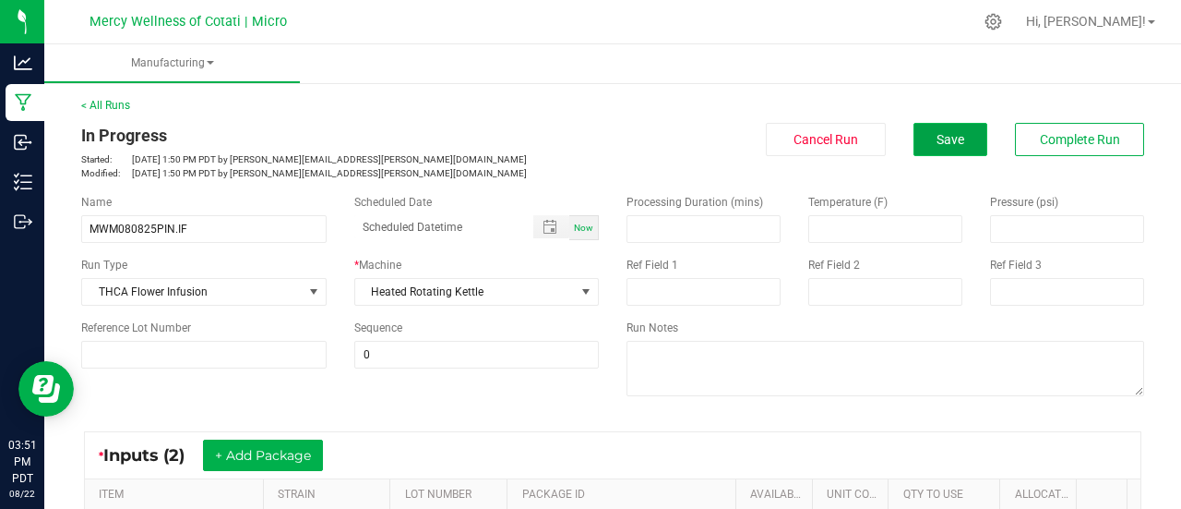
click at [939, 150] on button "Save" at bounding box center [951, 139] width 74 height 33
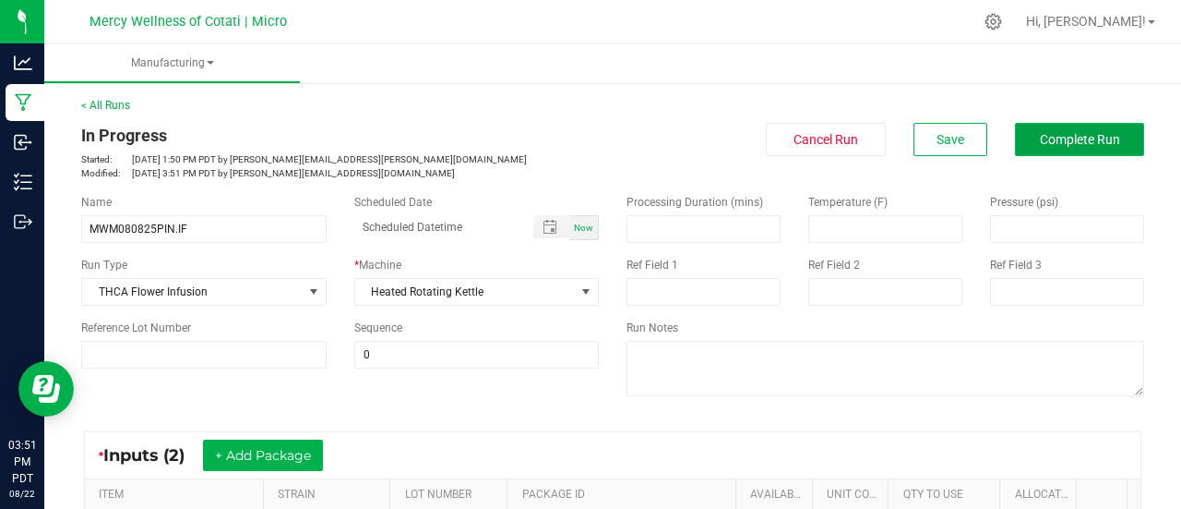
click at [1042, 133] on span "Complete Run" at bounding box center [1080, 139] width 80 height 15
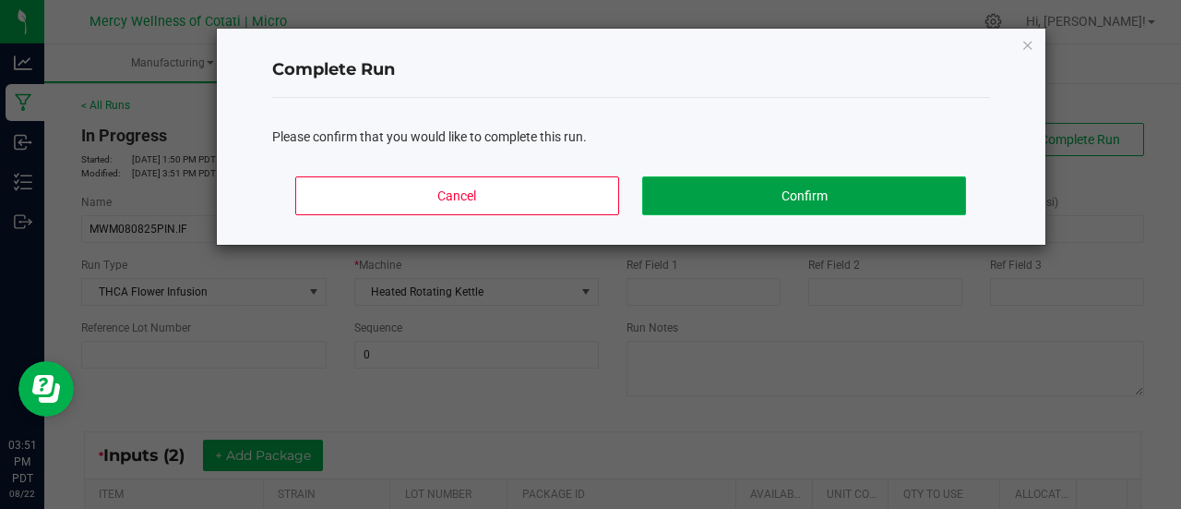
click at [822, 202] on button "Confirm" at bounding box center [803, 195] width 323 height 39
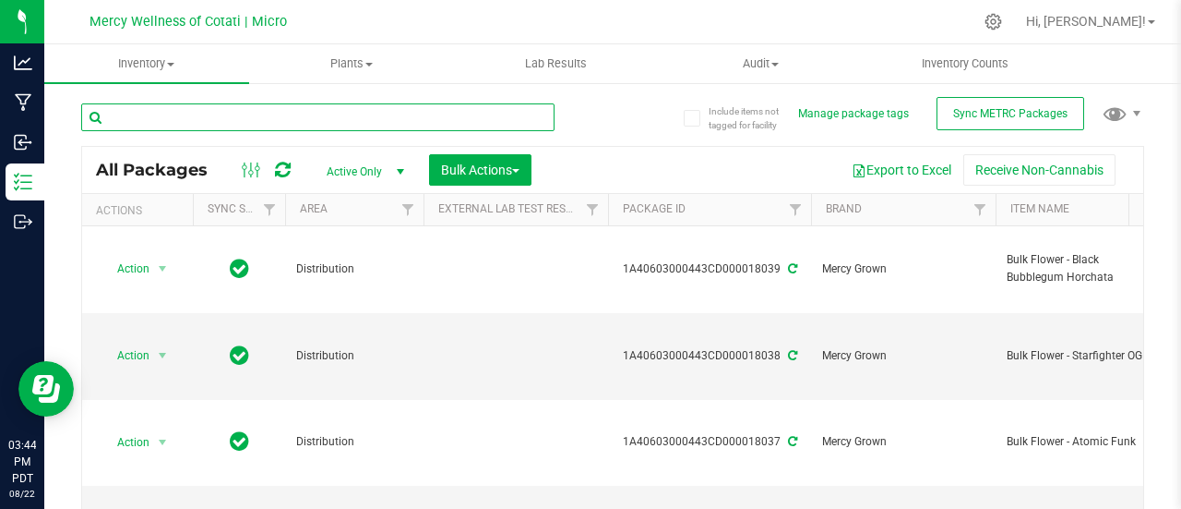
click at [279, 119] on input "text" at bounding box center [317, 117] width 473 height 28
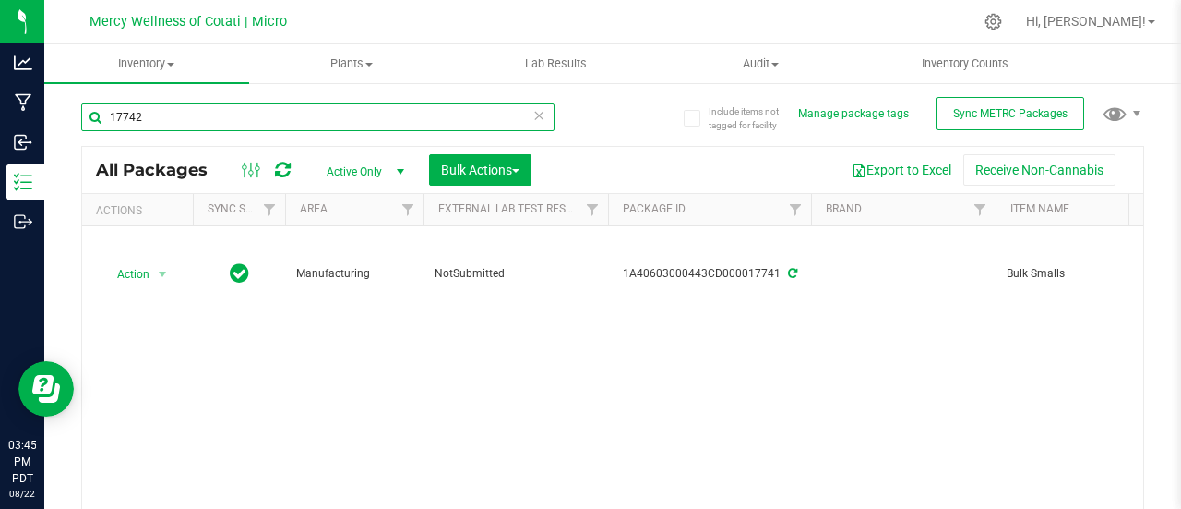
type input "17742"
